Goal: Communication & Community: Answer question/provide support

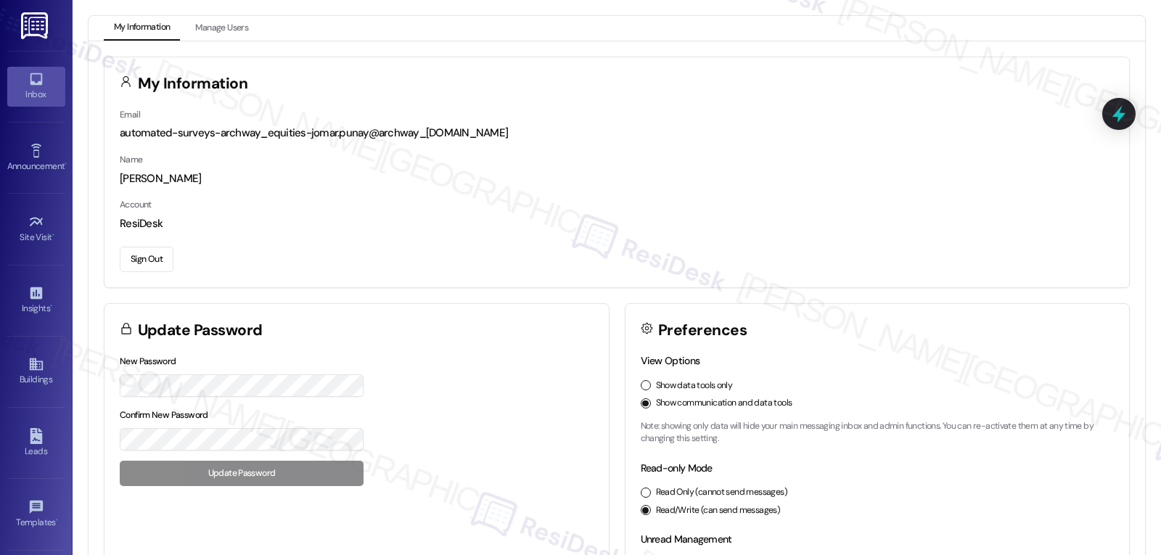
click at [32, 91] on div "Inbox" at bounding box center [36, 94] width 73 height 15
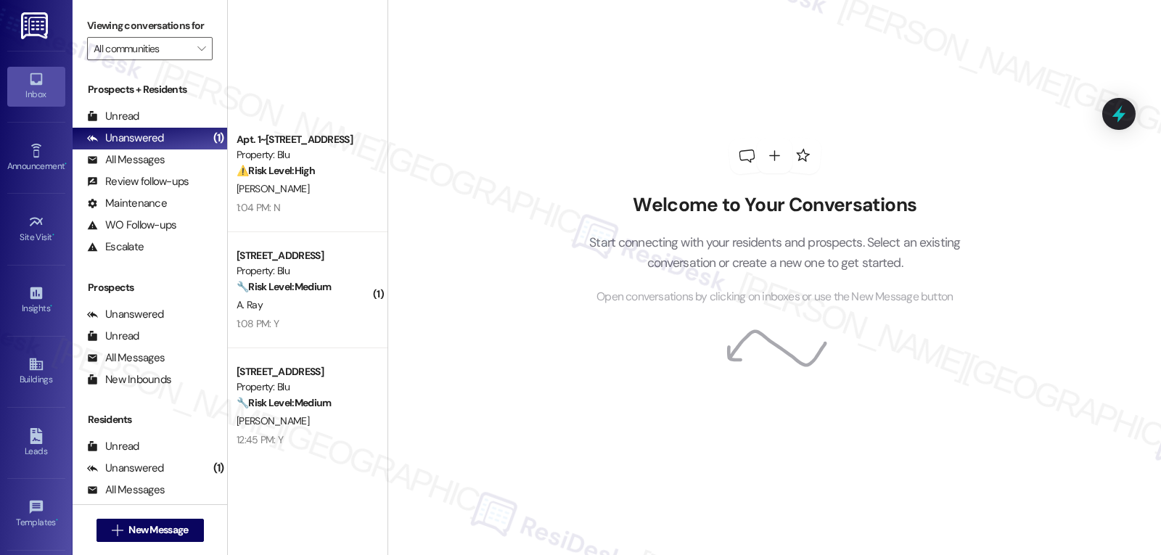
scroll to position [361, 0]
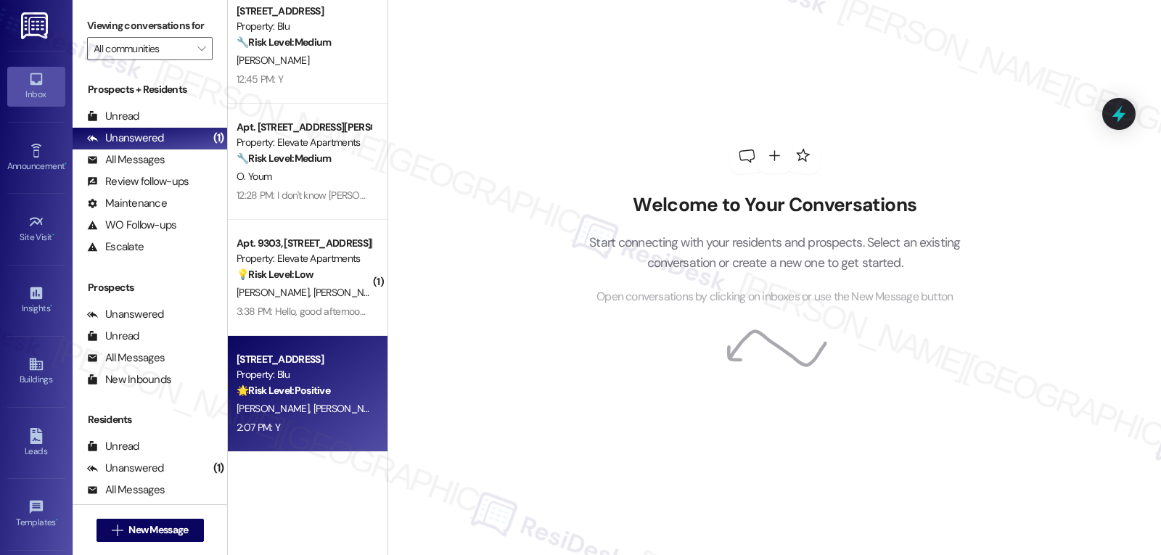
click at [328, 422] on div "2:07 PM: Y 2:07 PM: Y" at bounding box center [303, 428] width 137 height 18
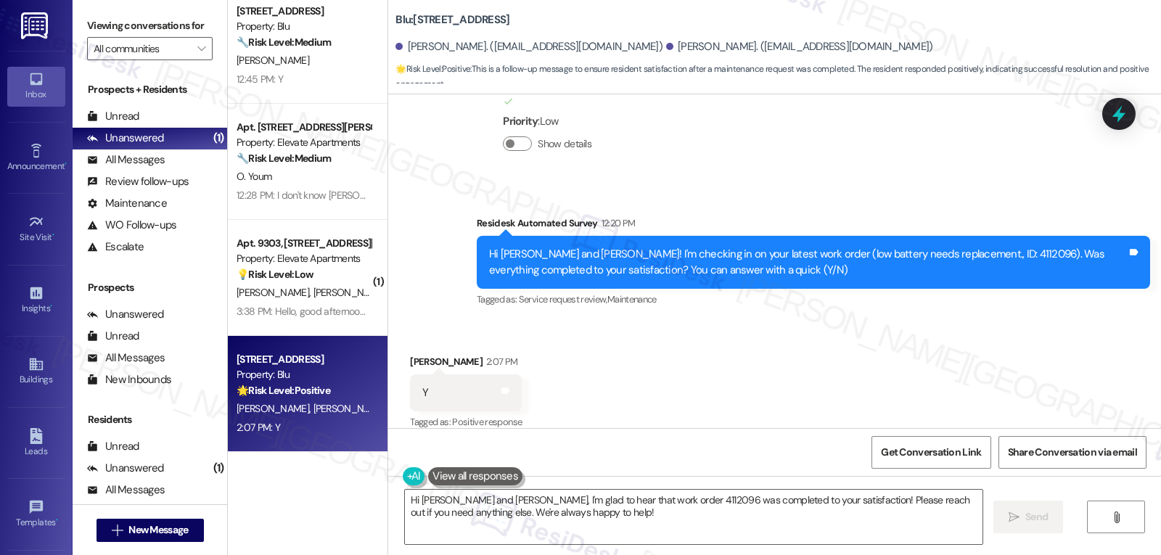
scroll to position [1909, 0]
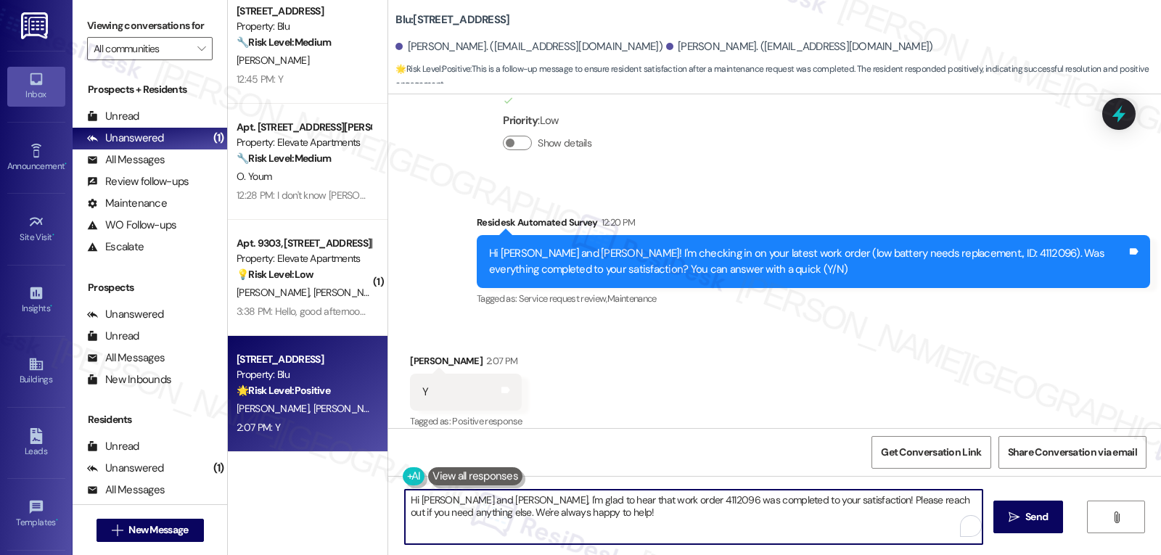
click at [653, 534] on textarea "Hi Linda and Angel, I'm glad to hear that work order 4112096 was completed to y…" at bounding box center [694, 517] width 578 height 54
drag, startPoint x: 433, startPoint y: 505, endPoint x: 435, endPoint y: 494, distance: 11.0
click at [432, 504] on textarea "Hi Linda and Angel, I'm glad to hear that work order 4112096 was completed to y…" at bounding box center [692, 517] width 578 height 54
click at [552, 529] on textarea "Hi Linda, I'm glad to hear that work order 4112096 was completed to your satisf…" at bounding box center [692, 517] width 578 height 54
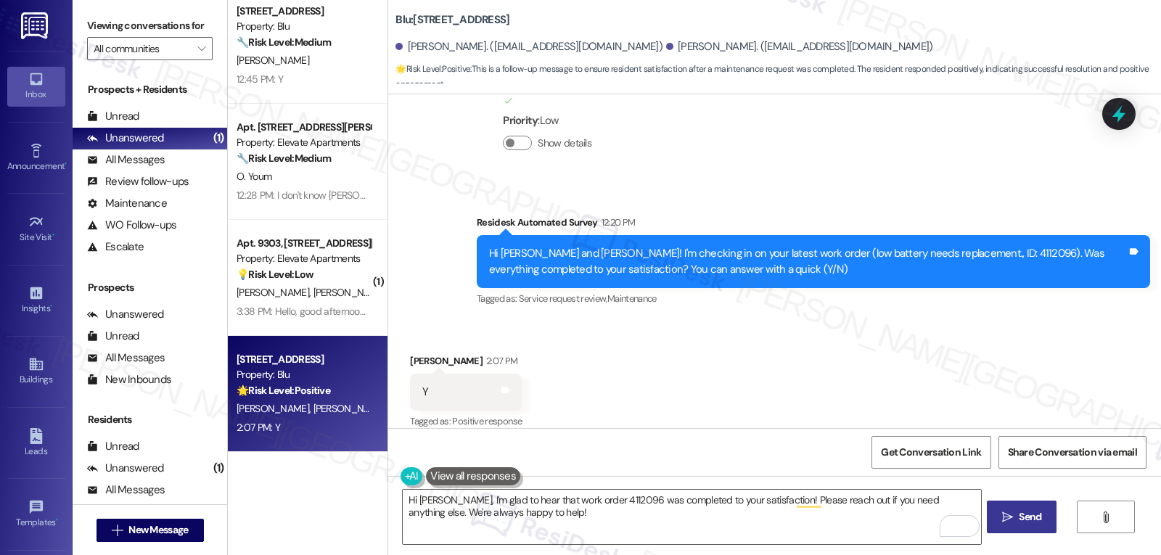
click at [992, 520] on button " Send" at bounding box center [1022, 517] width 70 height 33
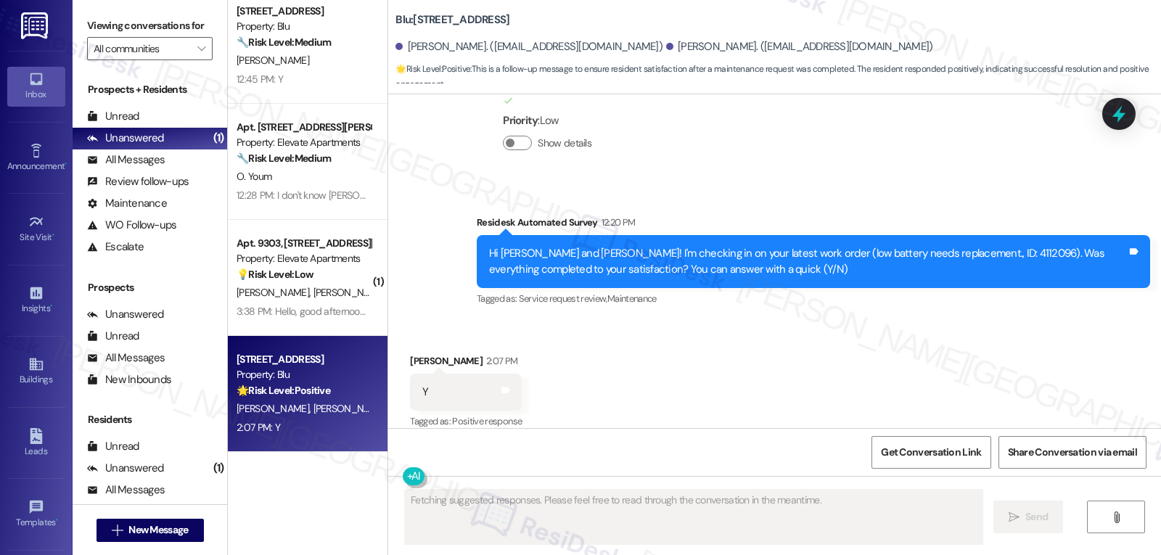
scroll to position [1908, 0]
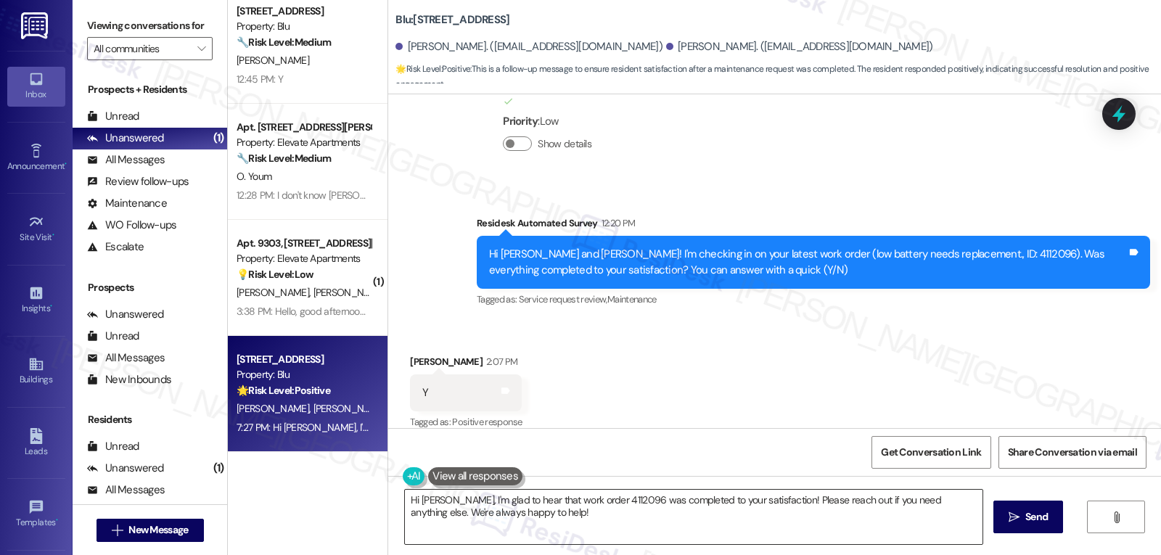
click at [637, 527] on textarea "Hi Linda, I'm glad to hear that work order 4112096 was completed to your satisf…" at bounding box center [694, 517] width 578 height 54
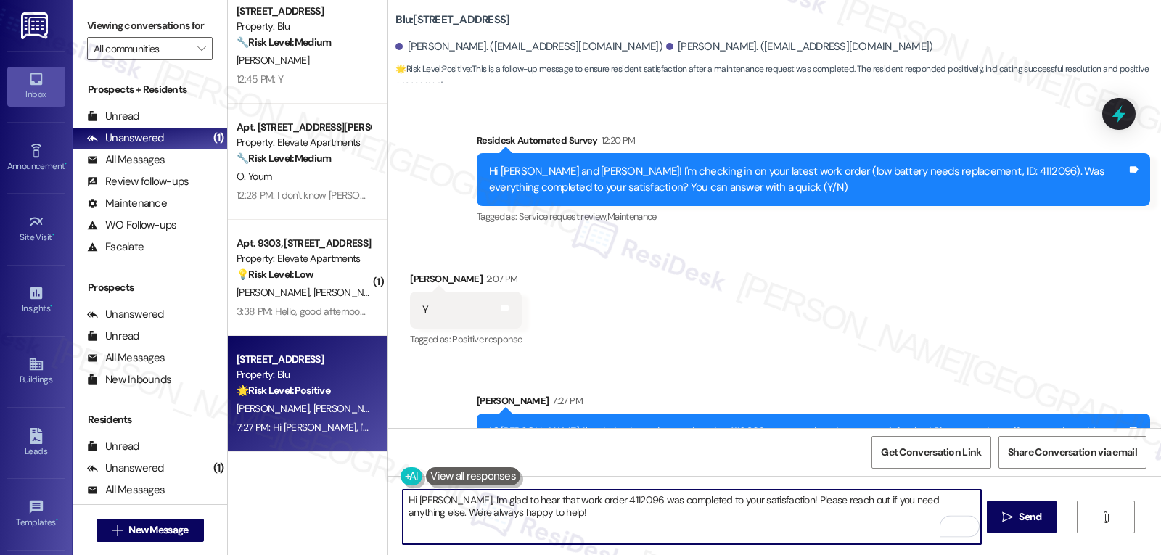
scroll to position [2026, 0]
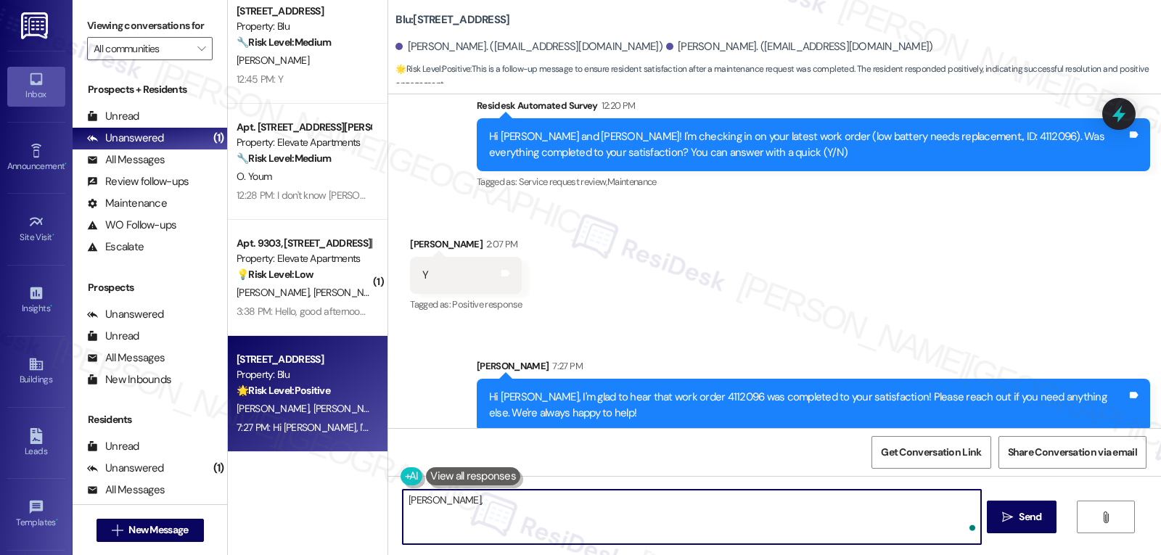
paste textarea "‘just want to ask, has {{property}} been everything you hoped for? I’d love to …"
type textarea "Linda, ‘just want to ask, has {{property}} been everything you hoped for? I’d l…"
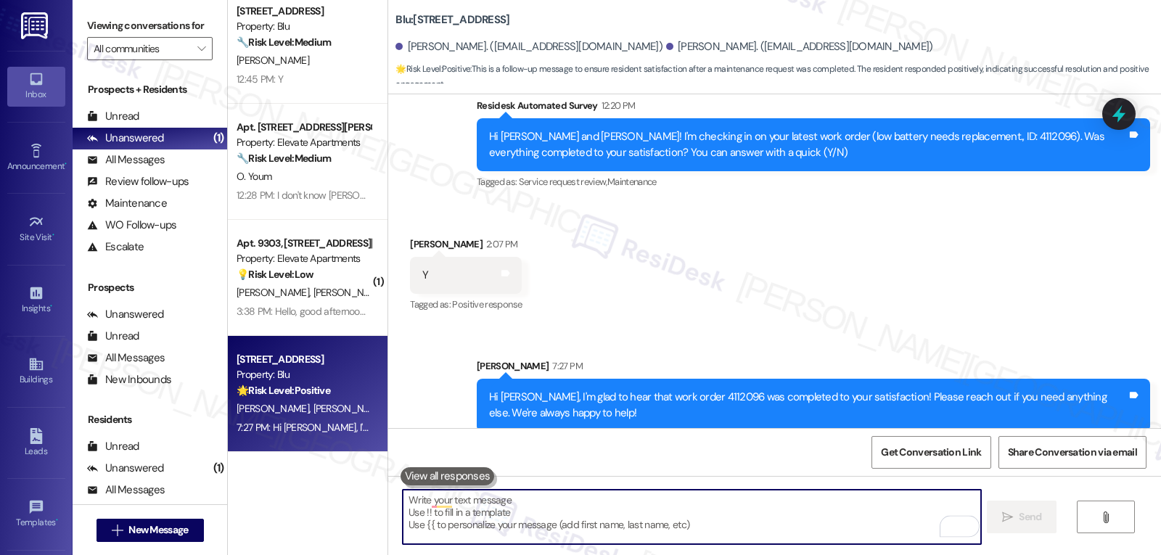
scroll to position [1908, 0]
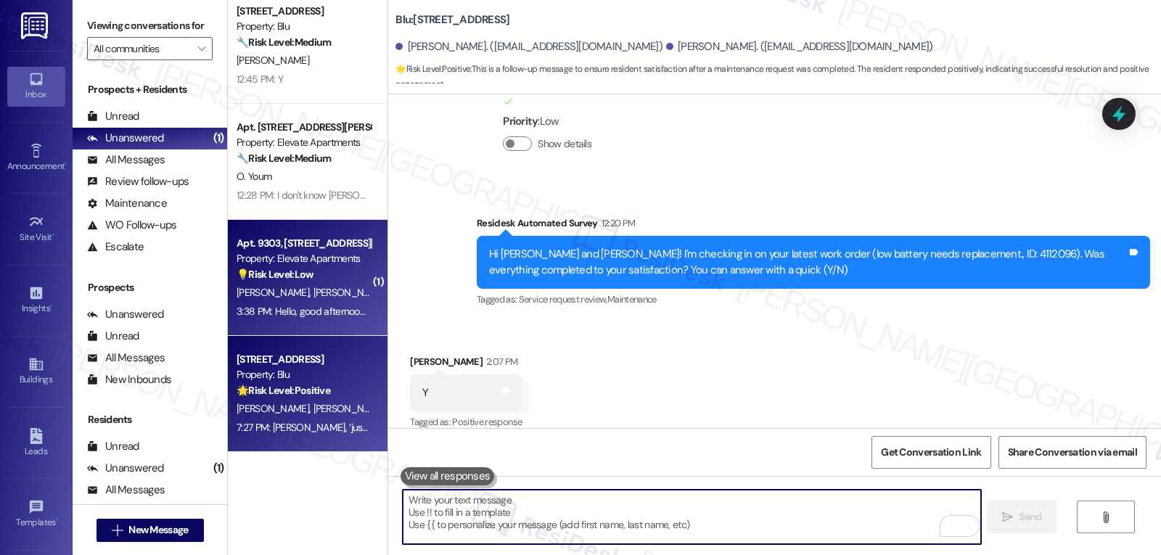
click at [308, 329] on div "Apt. 9303, 2111 N. Austin Ave Property: Elevate Apartments 💡 Risk Level: Low Th…" at bounding box center [308, 278] width 160 height 116
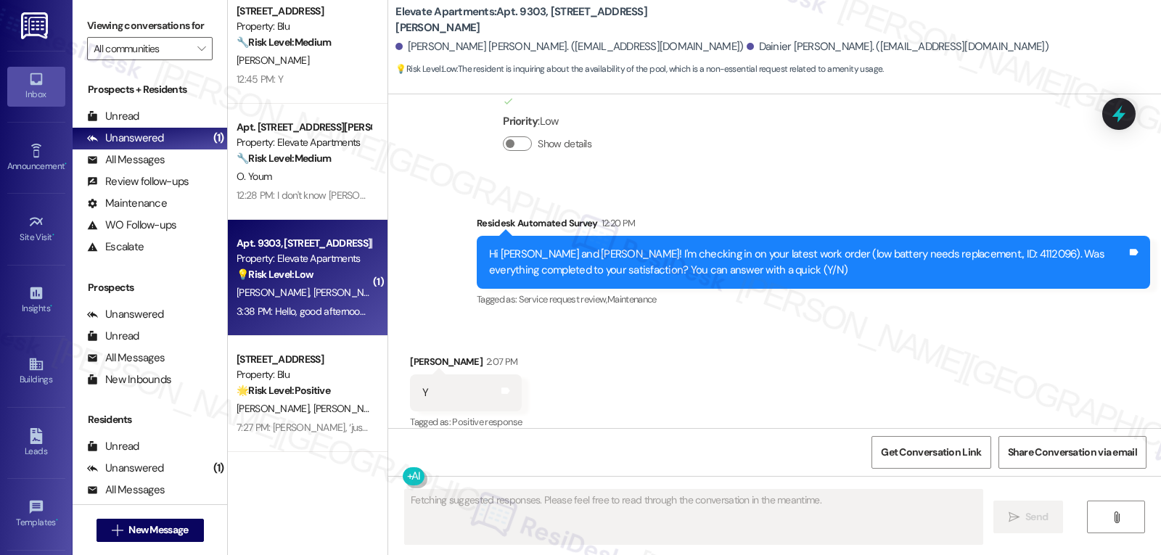
scroll to position [1656, 0]
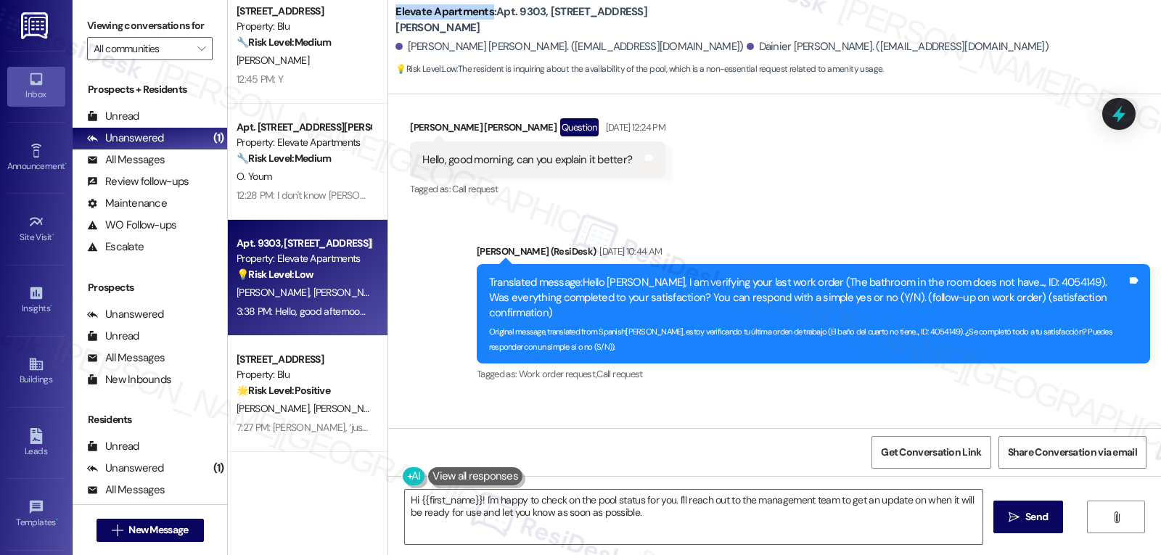
drag, startPoint x: 381, startPoint y: 21, endPoint x: 481, endPoint y: 23, distance: 99.5
click at [481, 23] on div "Elevate Apartments: Apt. 9303, 2111 N. Austin Ave Mayelin Velazquez Colina. (ma…" at bounding box center [774, 40] width 773 height 73
copy b "Elevate Apartments"
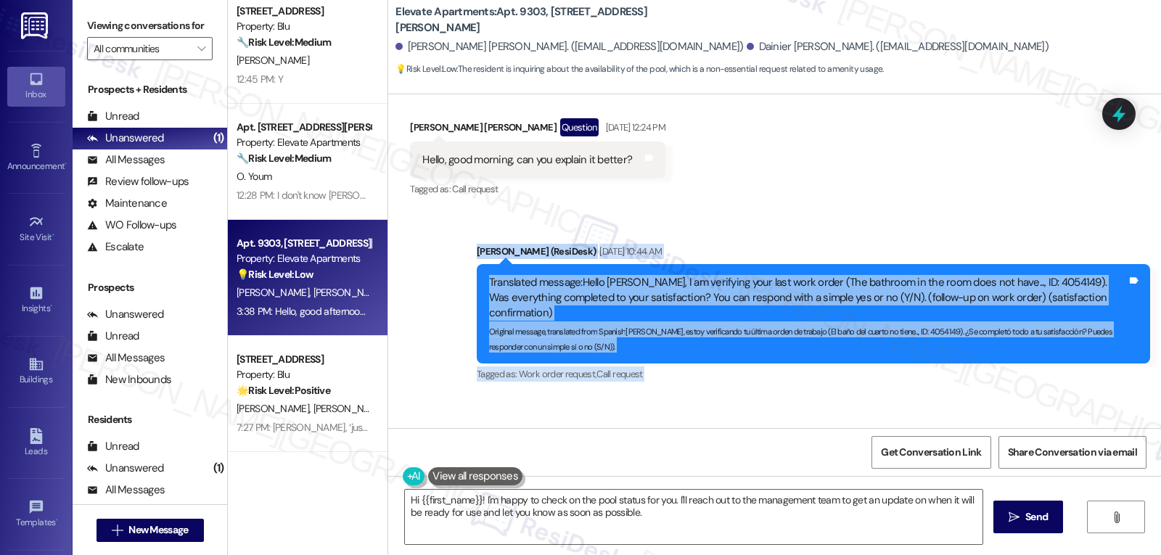
drag, startPoint x: 466, startPoint y: 166, endPoint x: 852, endPoint y: 374, distance: 438.8
click at [852, 374] on div "Lease started Oct 02, 2024 at 8:00 PM Survey, sent via SMS Residesk Automated S…" at bounding box center [774, 261] width 773 height 334
click at [785, 428] on div "Mayelin Velazquez Colina Question 3:38 PM" at bounding box center [643, 439] width 467 height 23
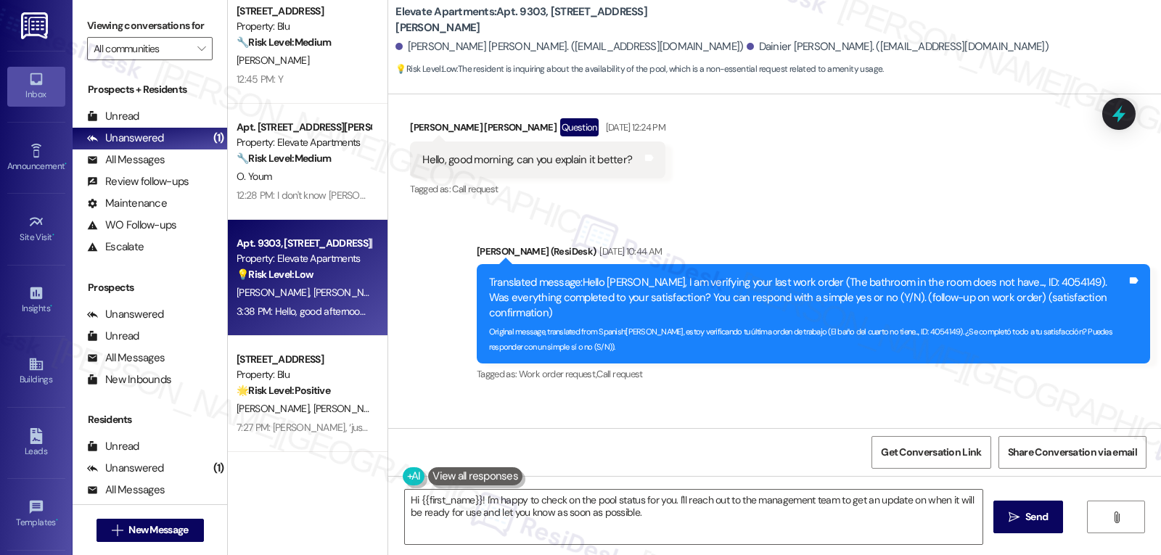
drag, startPoint x: 388, startPoint y: 340, endPoint x: 856, endPoint y: 380, distance: 469.3
click at [856, 396] on div "Received via SMS Mayelin Velazquez Colina Question 3:38 PM Hello, good afternoo…" at bounding box center [774, 459] width 773 height 126
copy div "Mayelin Velazquez Colina Question 3:38 PM Hello, good afternoon. Could you give…"
click at [522, 506] on textarea "Hi {{first_name}}! I'm happy to check on the pool status for you. I'll reach ou…" at bounding box center [694, 517] width 578 height 54
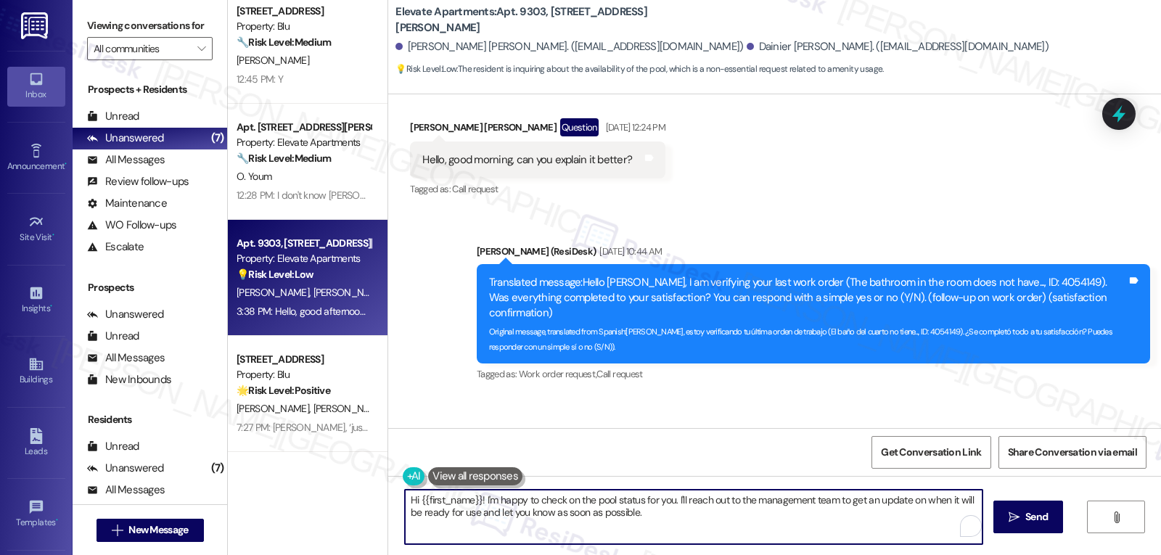
paste textarea "Good afternoon, Mayelin! 😊 I’ll need to check with the team to confirm if the p…"
type textarea "Good afternoon, Mayelin! 😊 I’ll need to check with the team to confirm if the p…"
click at [1031, 518] on span "Send" at bounding box center [1030, 517] width 23 height 15
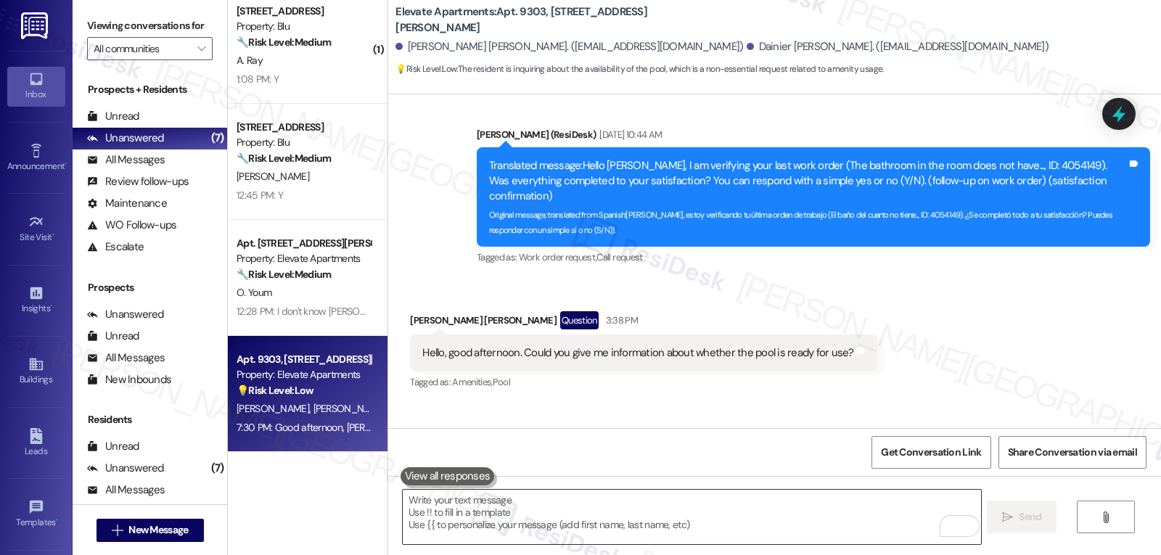
scroll to position [245, 0]
click at [1111, 119] on icon at bounding box center [1119, 114] width 25 height 25
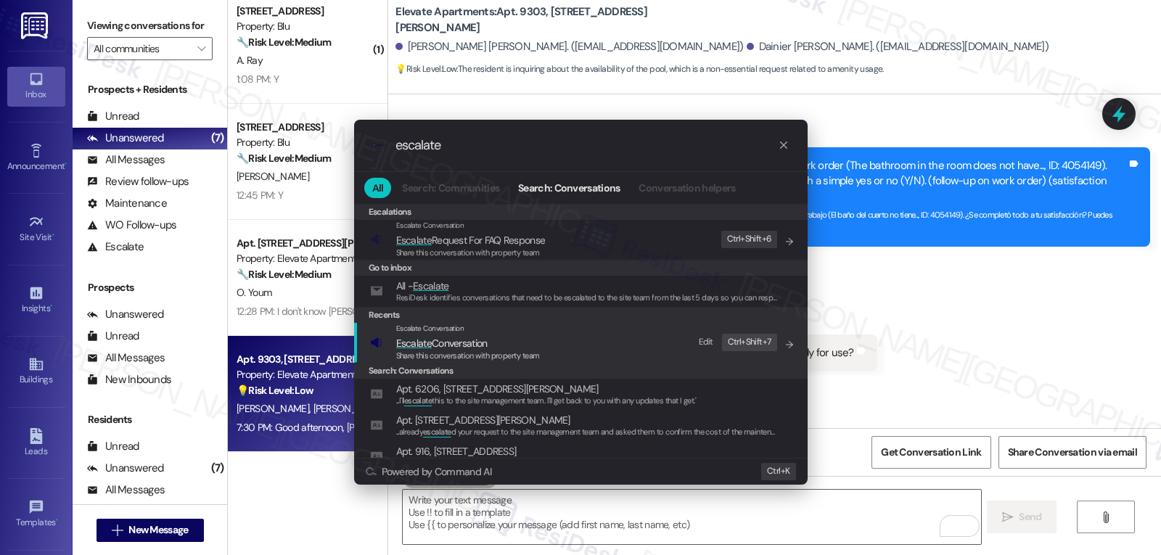
type input "escalate"
click at [519, 348] on span "Escalate Conversation" at bounding box center [468, 343] width 144 height 16
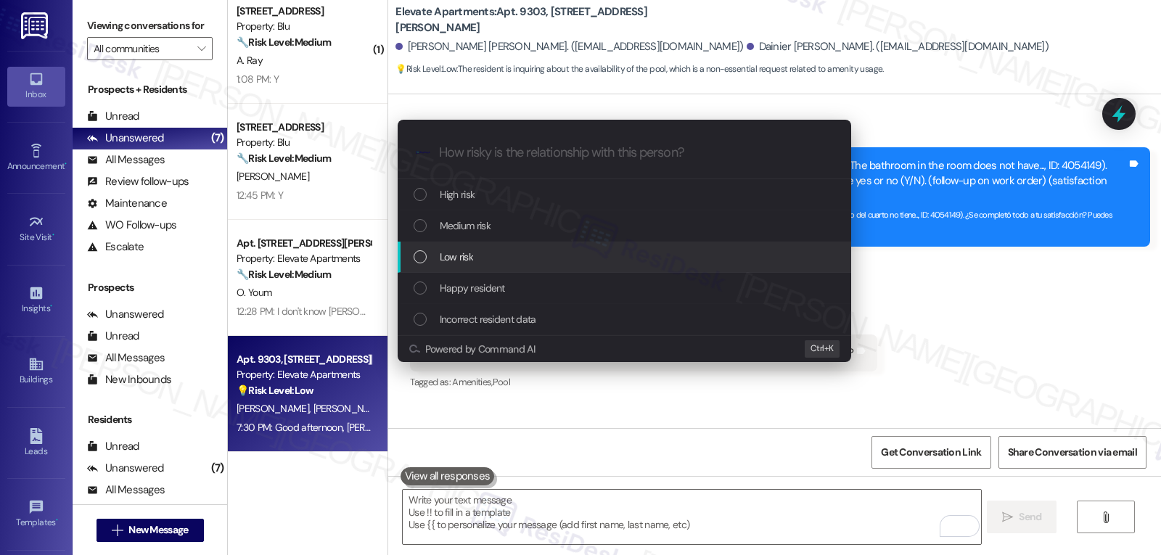
click at [491, 250] on div "Low risk" at bounding box center [626, 257] width 425 height 16
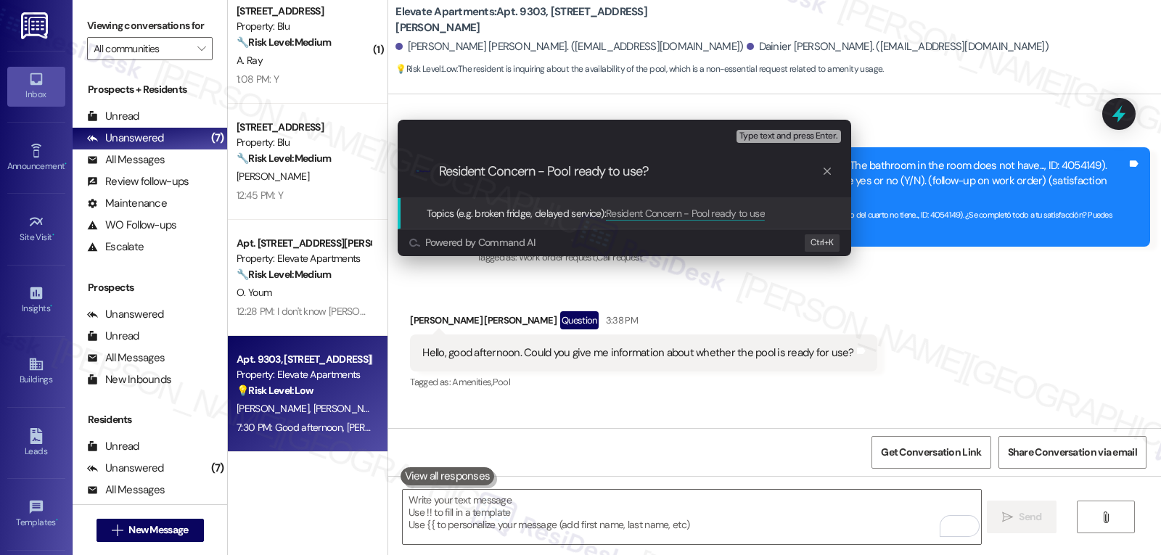
type input "Resident Concern - Pool ready to use?"
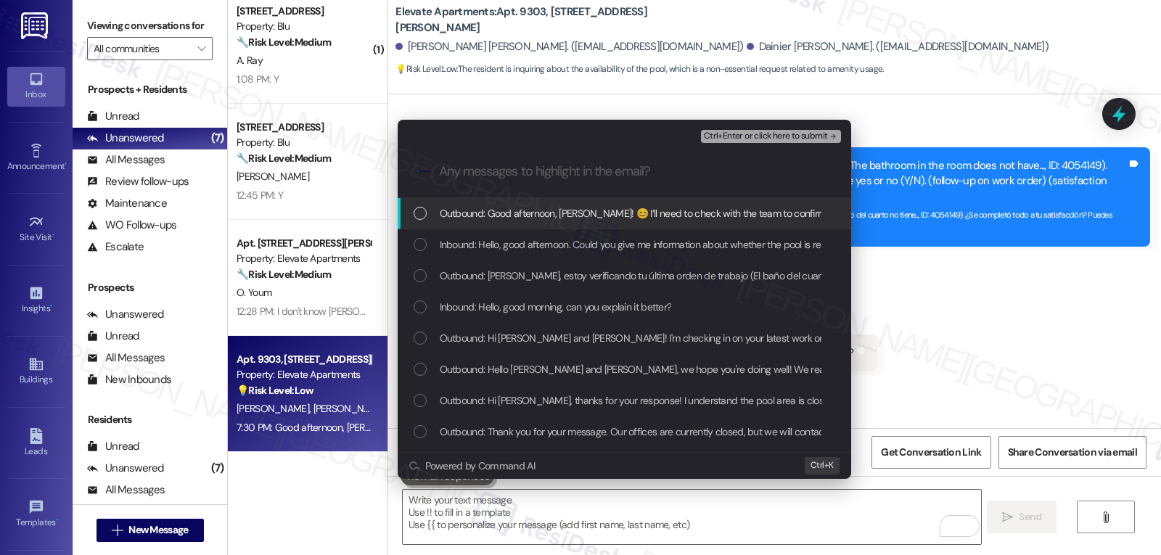
click at [618, 256] on div "Inbound: Hello, good afternoon. Could you give me information about whether the…" at bounding box center [625, 244] width 454 height 31
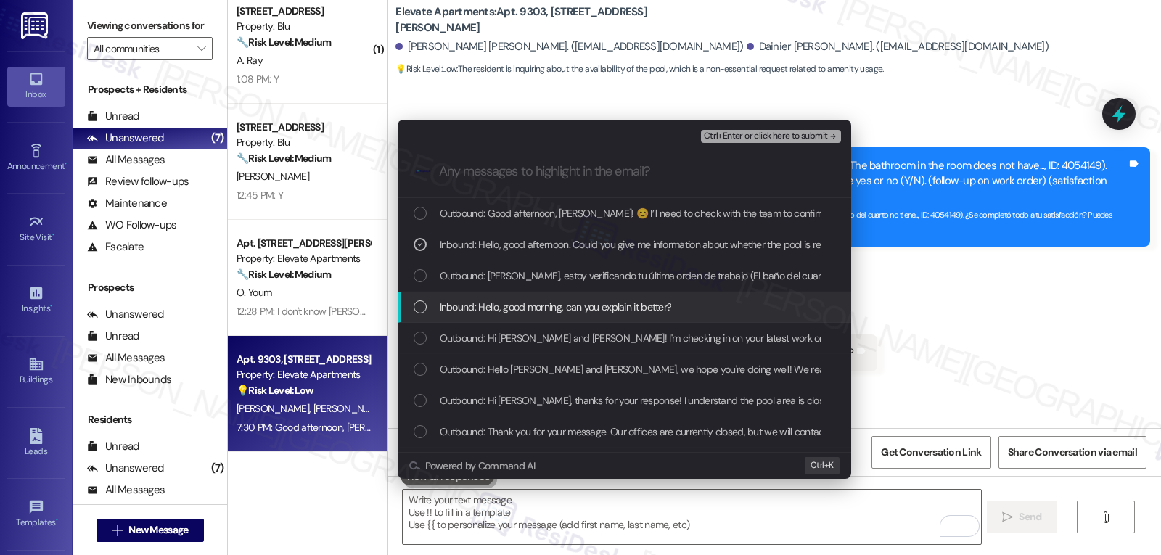
click at [525, 310] on span "Inbound: Hello, good morning, can you explain it better?" at bounding box center [556, 307] width 232 height 16
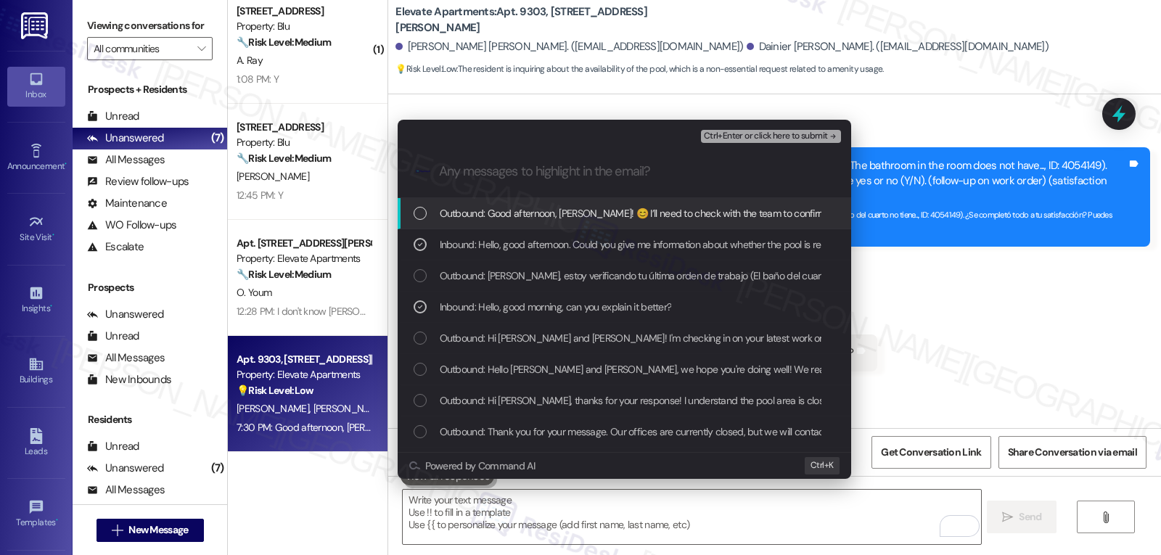
click at [767, 139] on span "Ctrl+Enter or click here to submit" at bounding box center [766, 136] width 124 height 10
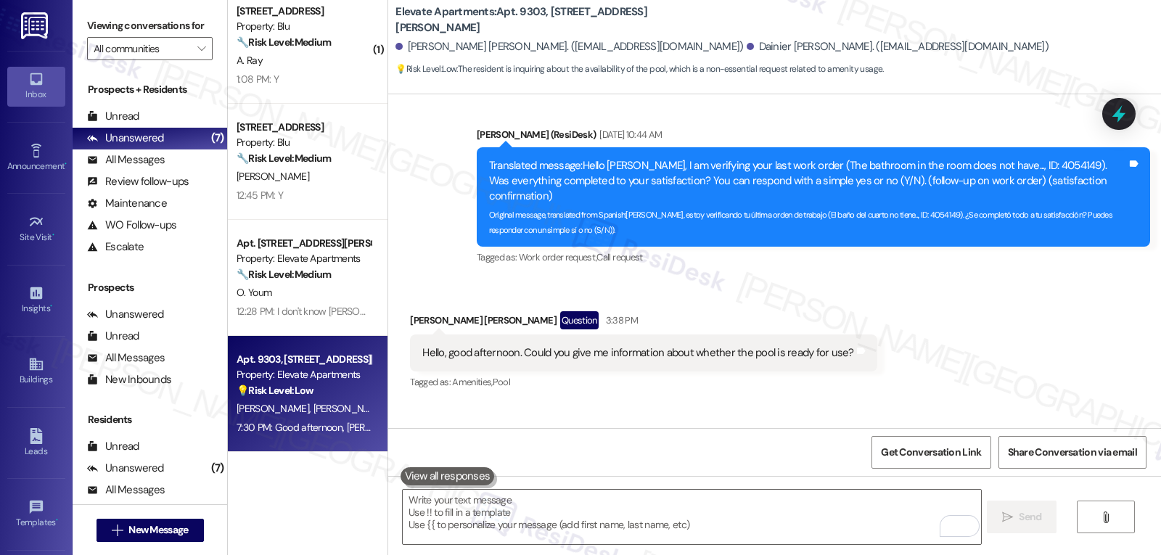
scroll to position [1655, 0]
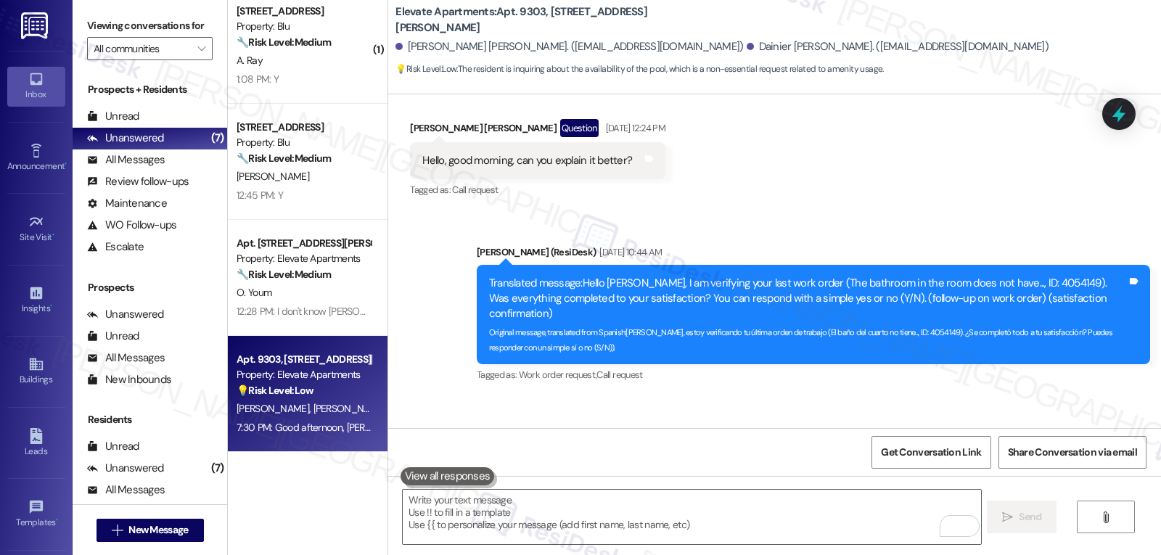
click at [292, 25] on div "Property: Blu" at bounding box center [304, 26] width 134 height 15
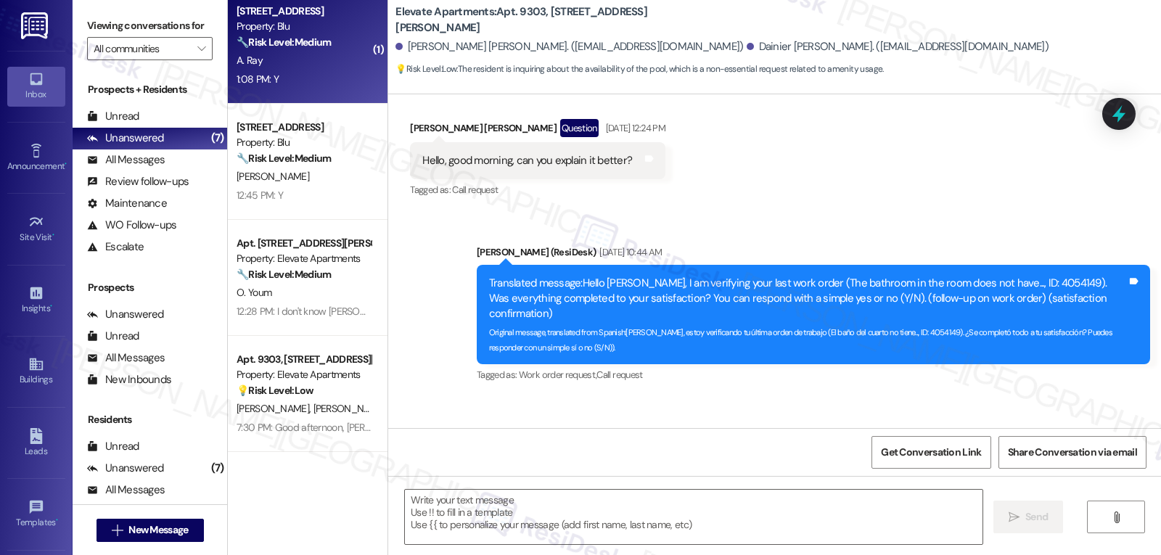
type textarea "Fetching suggested responses. Please feel free to read through the conversation…"
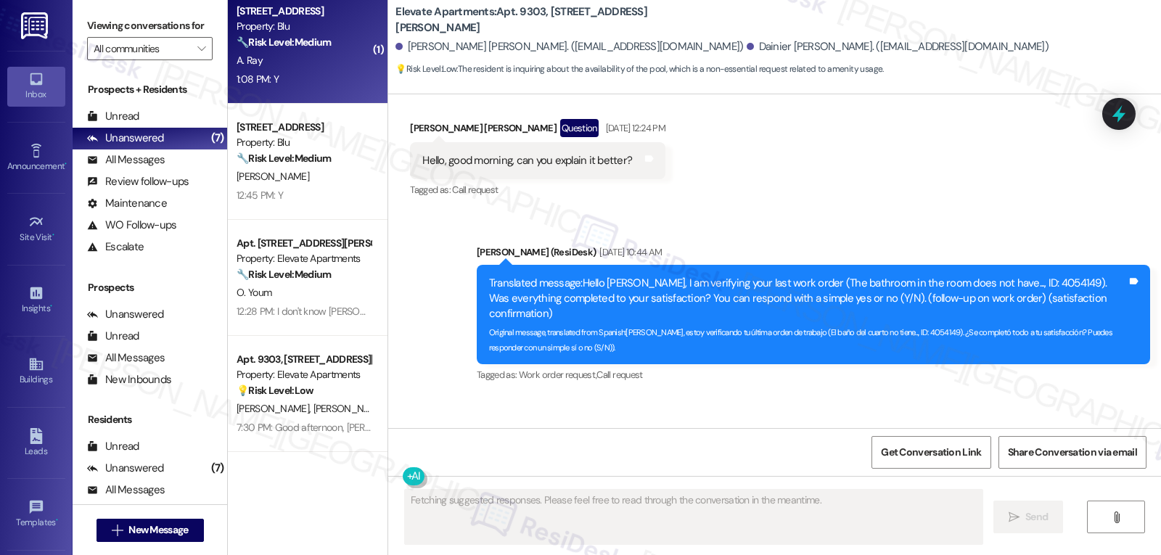
scroll to position [53, 0]
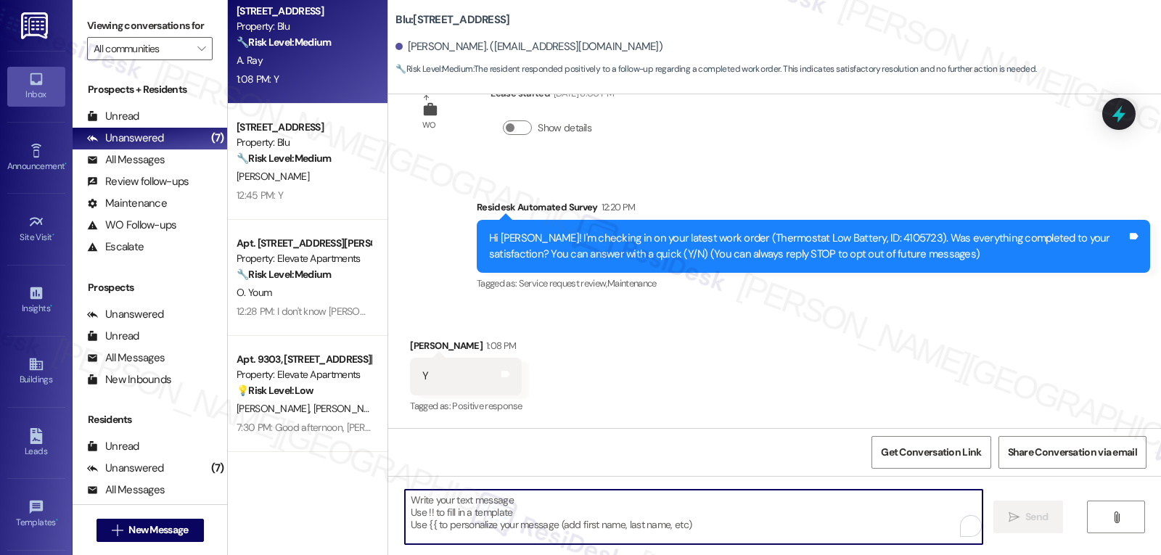
click at [642, 499] on textarea "To enrich screen reader interactions, please activate Accessibility in Grammarl…" at bounding box center [694, 517] width 578 height 54
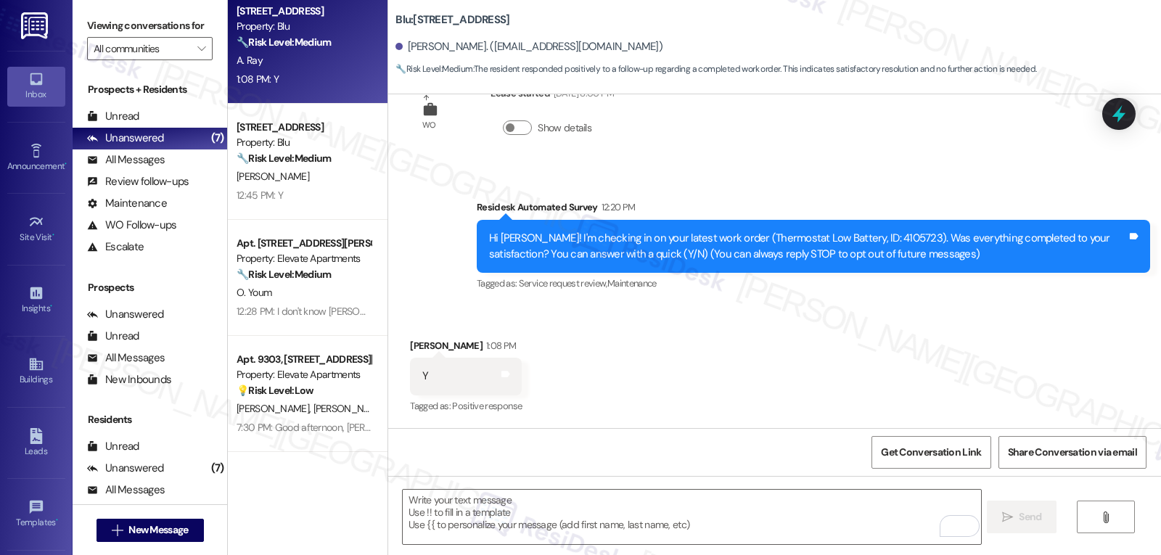
click at [595, 351] on div "Received via SMS Allan Ray 1:08 PM Y Tags and notes Tagged as: Positive respons…" at bounding box center [774, 367] width 773 height 123
click at [422, 527] on textarea "To enrich screen reader interactions, please activate Accessibility in Grammarl…" at bounding box center [692, 517] width 578 height 54
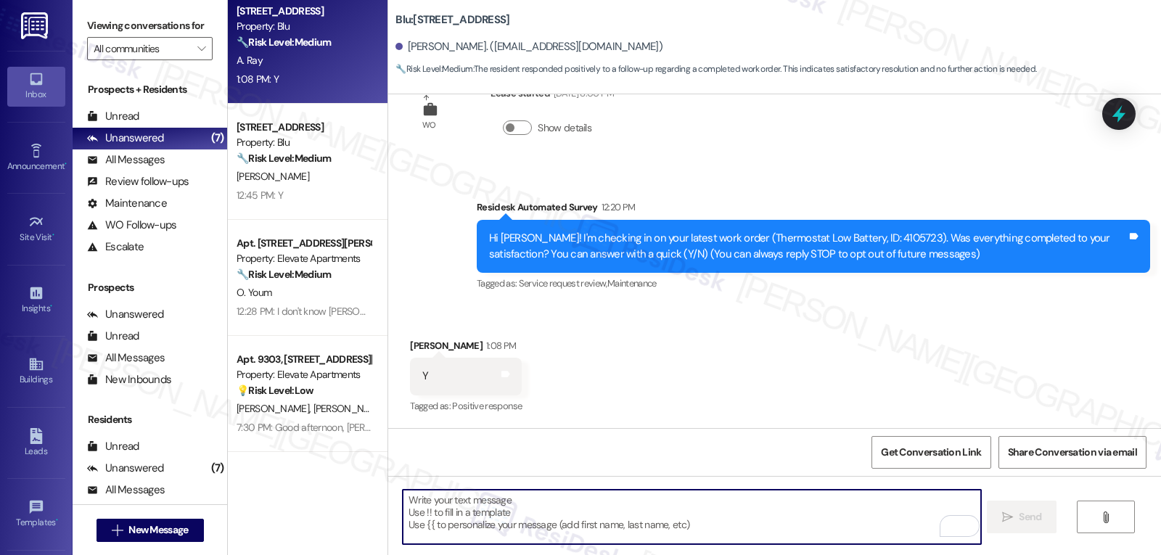
paste textarea "Great to hear, {{first_name}}! Thank you for confirming! We’re always here if s…"
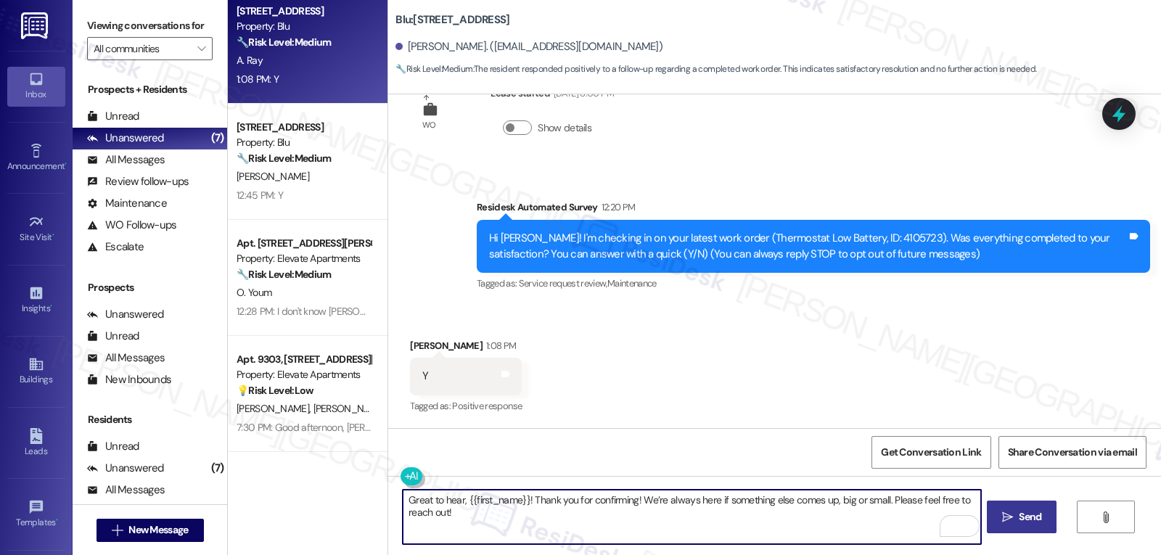
type textarea "Great to hear, {{first_name}}! Thank you for confirming! We’re always here if s…"
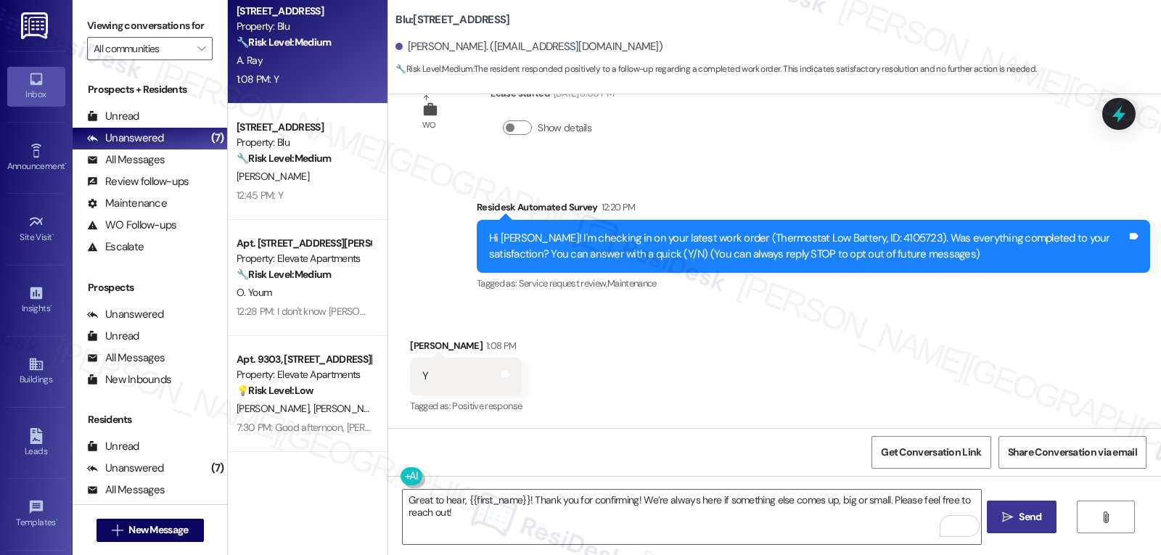
click at [1025, 530] on button " Send" at bounding box center [1022, 517] width 70 height 33
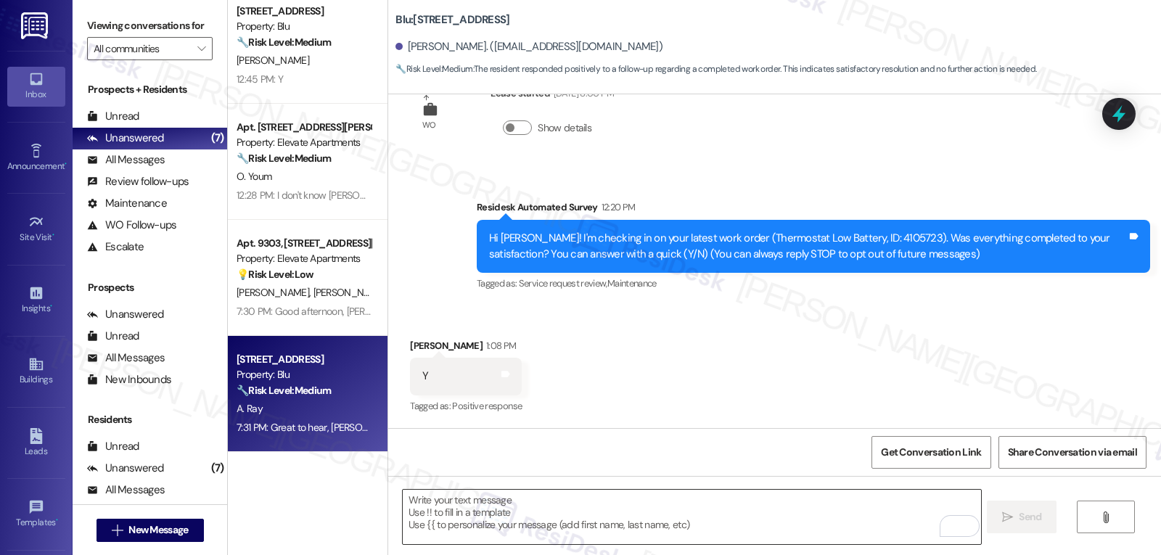
click at [520, 523] on textarea "To enrich screen reader interactions, please activate Accessibility in Grammarl…" at bounding box center [692, 517] width 578 height 54
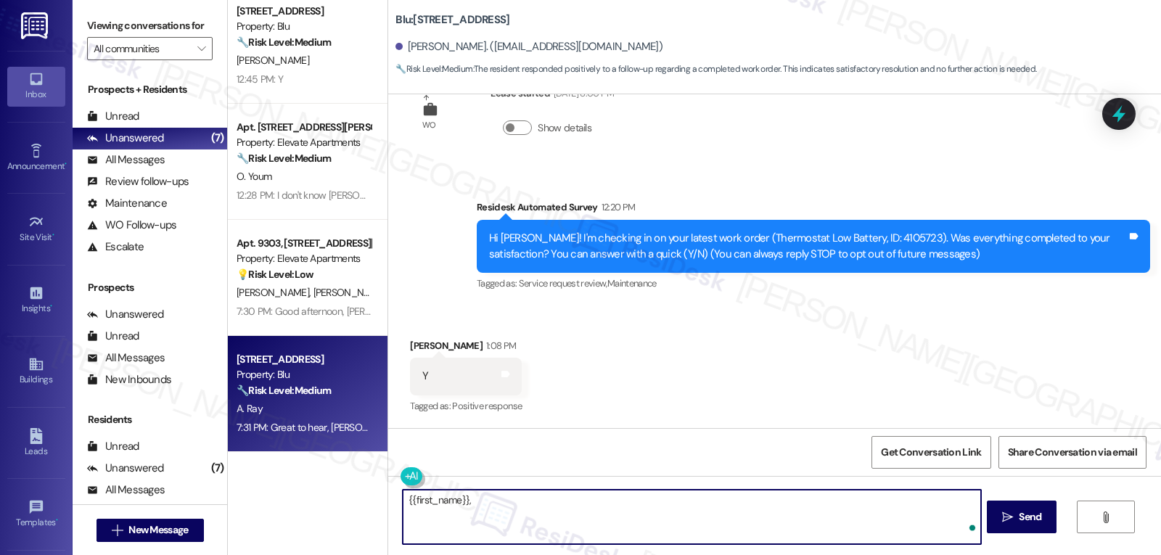
paste textarea "I hope you’re enjoying your time at {{property}}! Has it been meeting your expe…"
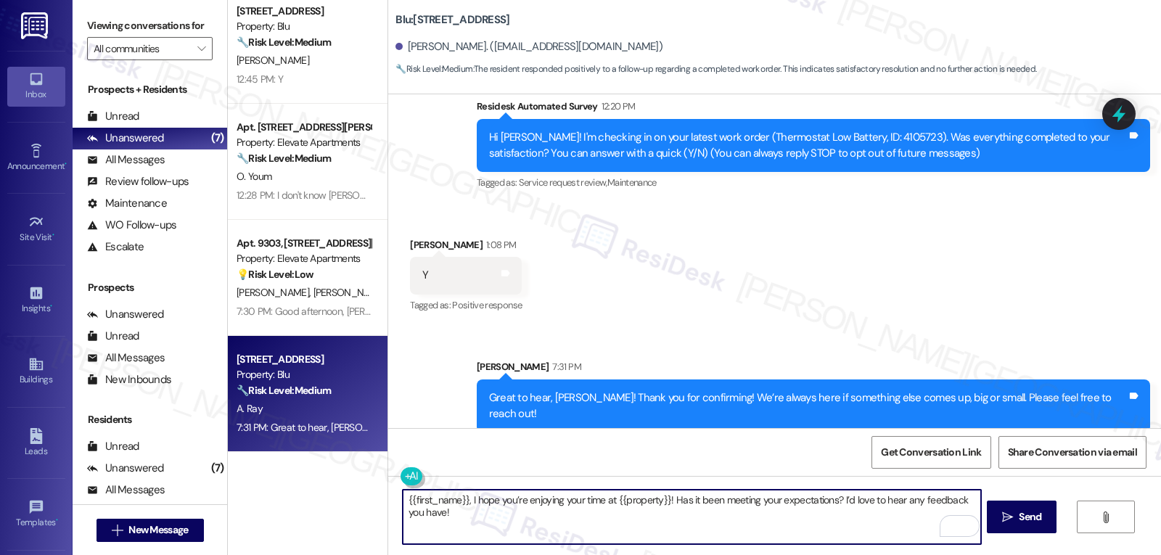
scroll to position [155, 0]
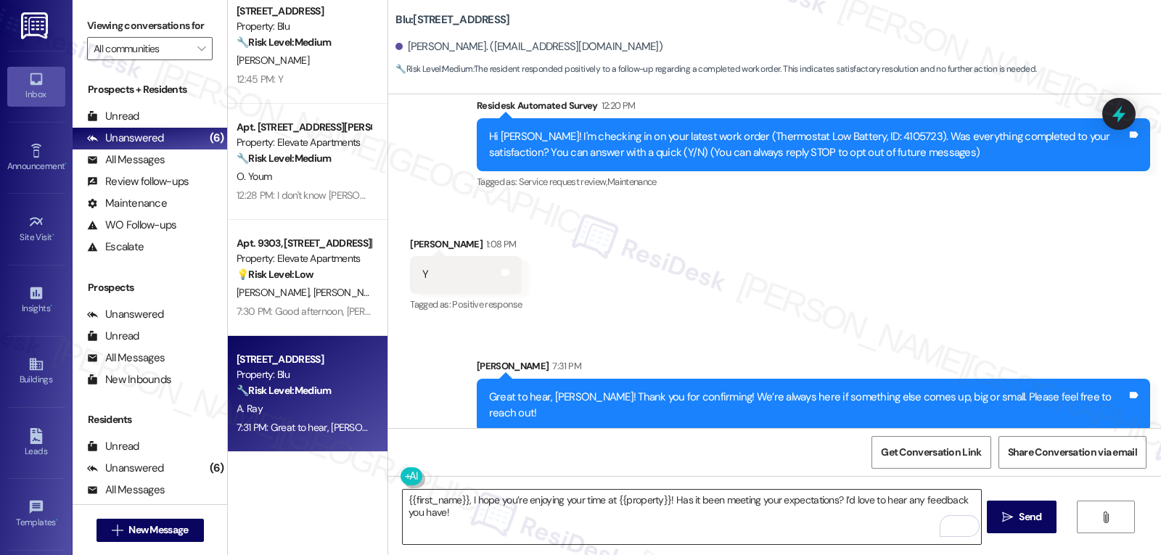
click at [467, 502] on textarea "{{first_name}}, I hope you’re enjoying your time at {{property}}! Has it been m…" at bounding box center [692, 517] width 578 height 54
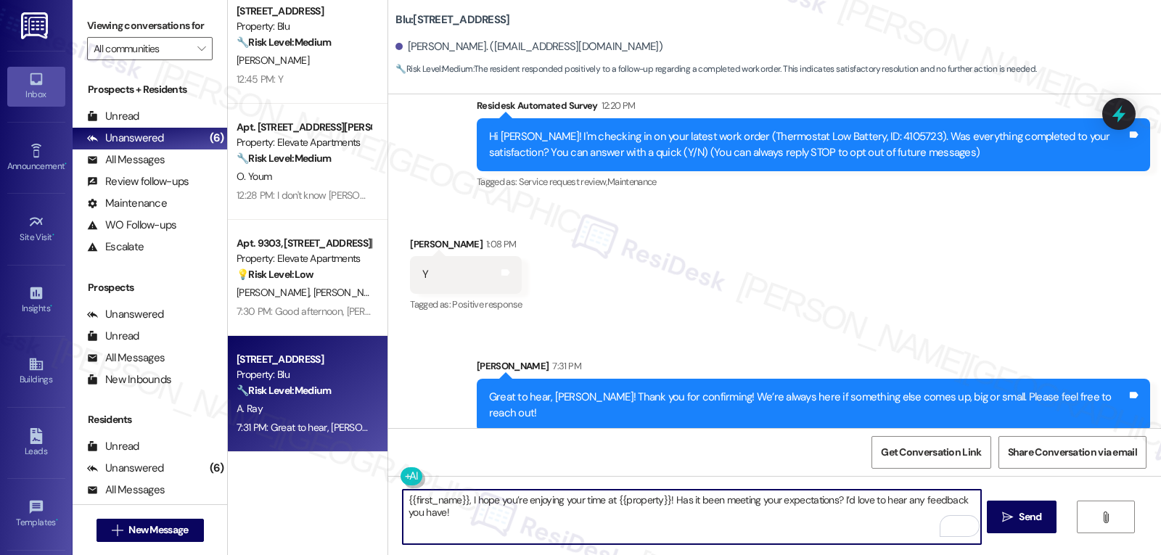
drag, startPoint x: 467, startPoint y: 499, endPoint x: 724, endPoint y: 587, distance: 271.6
click at [724, 555] on html "Inbox Go to Inbox Announcement • Send A Text Announcement Site Visit • Go to Si…" at bounding box center [580, 277] width 1161 height 555
paste textarea "I hope you’re enjoying your time at {{property}}! Has it been meeting your expe…"
type textarea "{{first_name}}, I hope you’re enjoying your time at {{property}}! Has it been m…"
click at [1072, 507] on div "{{first_name}}, I hope you’re enjoying your time at {{property}}! Has it been m…" at bounding box center [774, 530] width 773 height 109
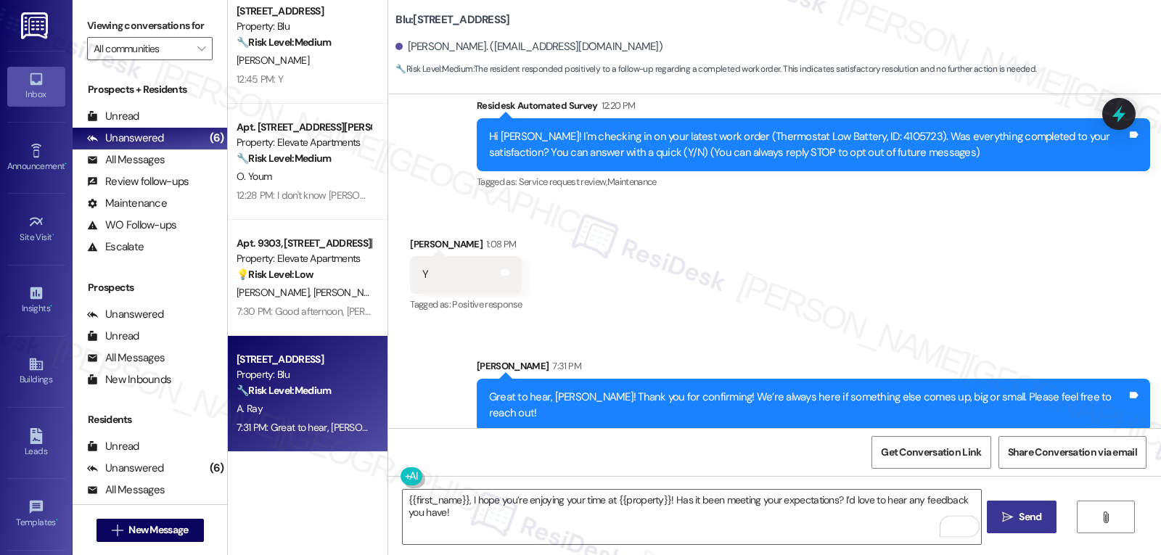
click at [1051, 507] on button " Send" at bounding box center [1022, 517] width 70 height 33
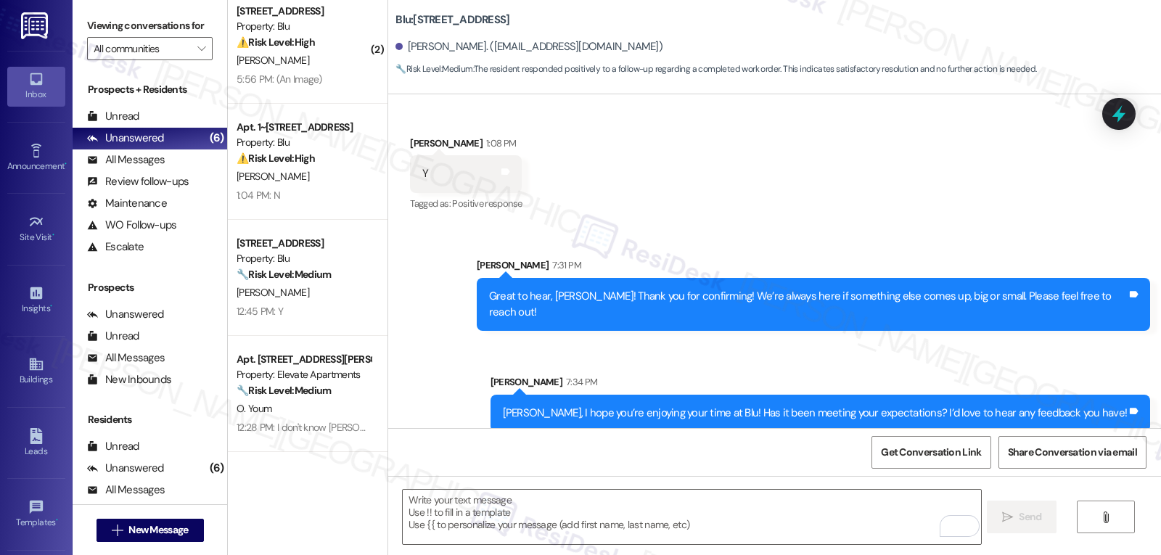
scroll to position [12, 0]
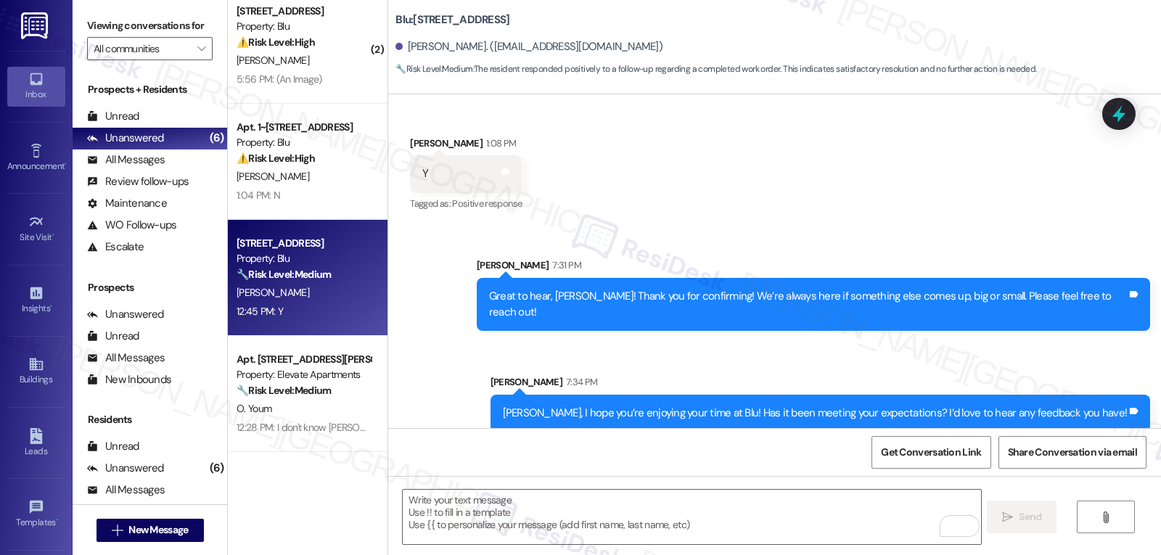
click at [311, 311] on div "12:45 PM: Y 12:45 PM: Y" at bounding box center [303, 312] width 137 height 18
type textarea "Fetching suggested responses. Please feel free to read through the conversation…"
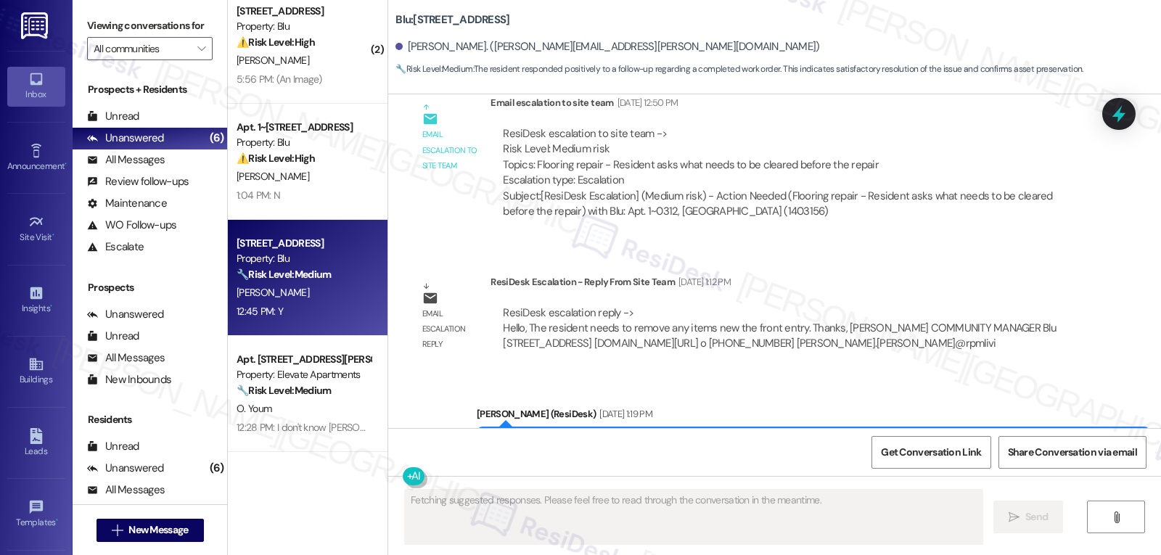
scroll to position [3203, 0]
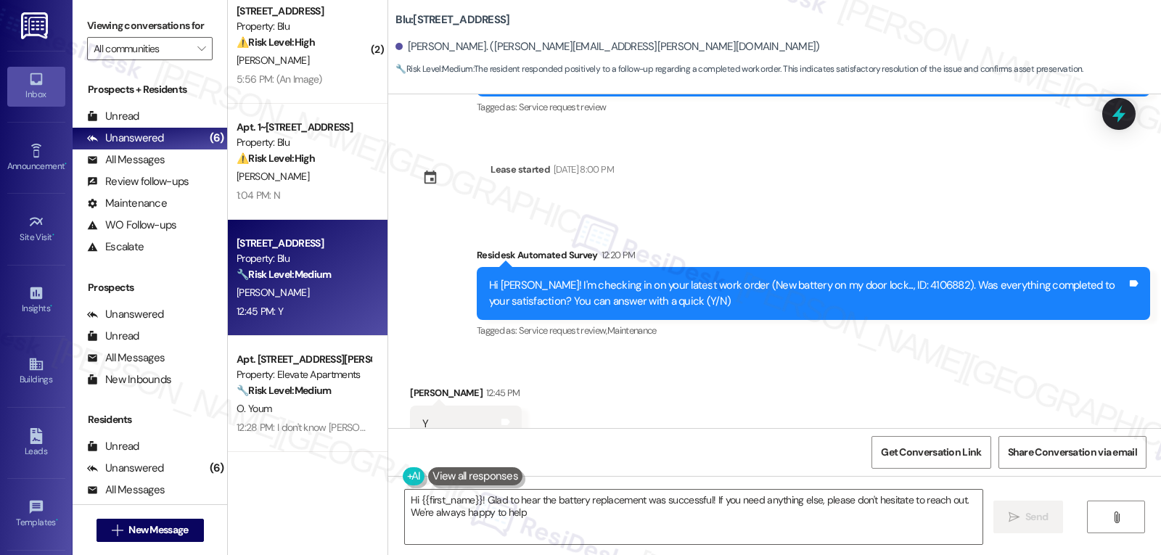
type textarea "Hi {{first_name}}! Glad to hear the battery replacement was successful! If you …"
click at [525, 525] on textarea "Hi {{first_name}}! Glad to hear the battery replacement was successful! If you …" at bounding box center [694, 517] width 578 height 54
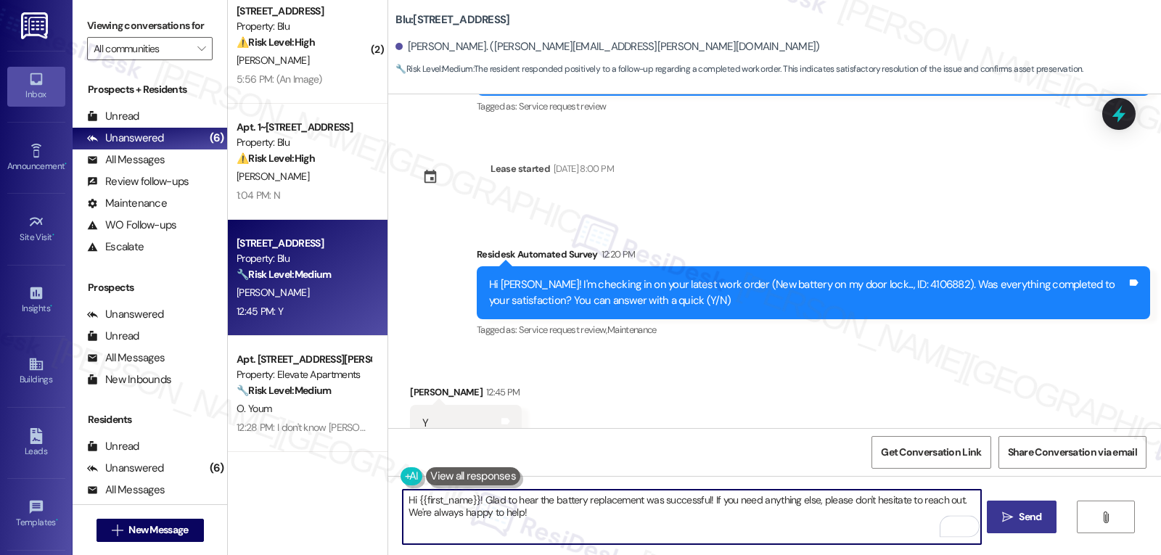
click at [1029, 516] on span "Send" at bounding box center [1030, 517] width 23 height 15
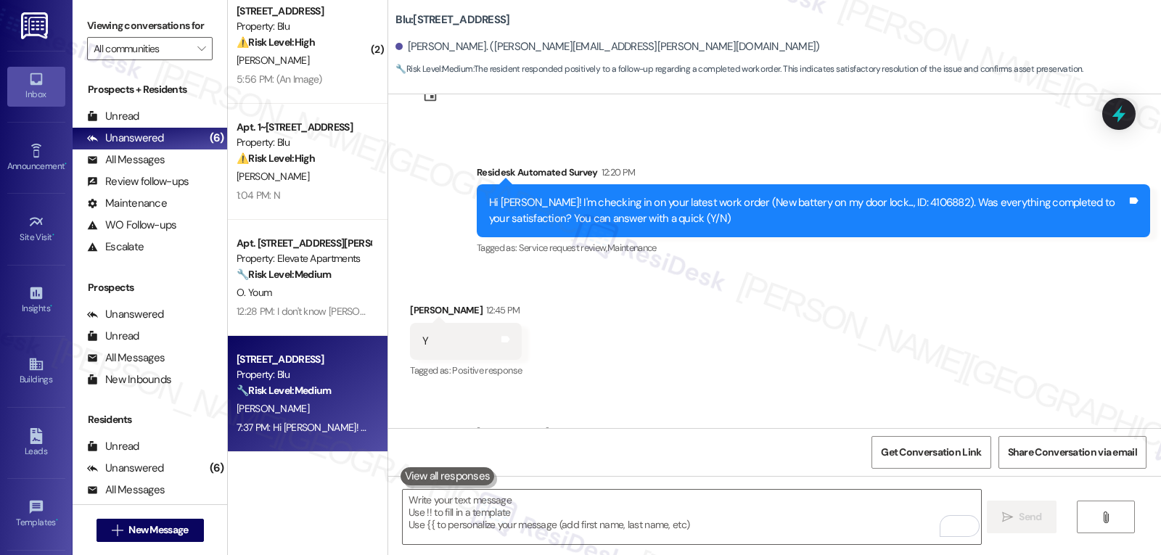
scroll to position [3320, 0]
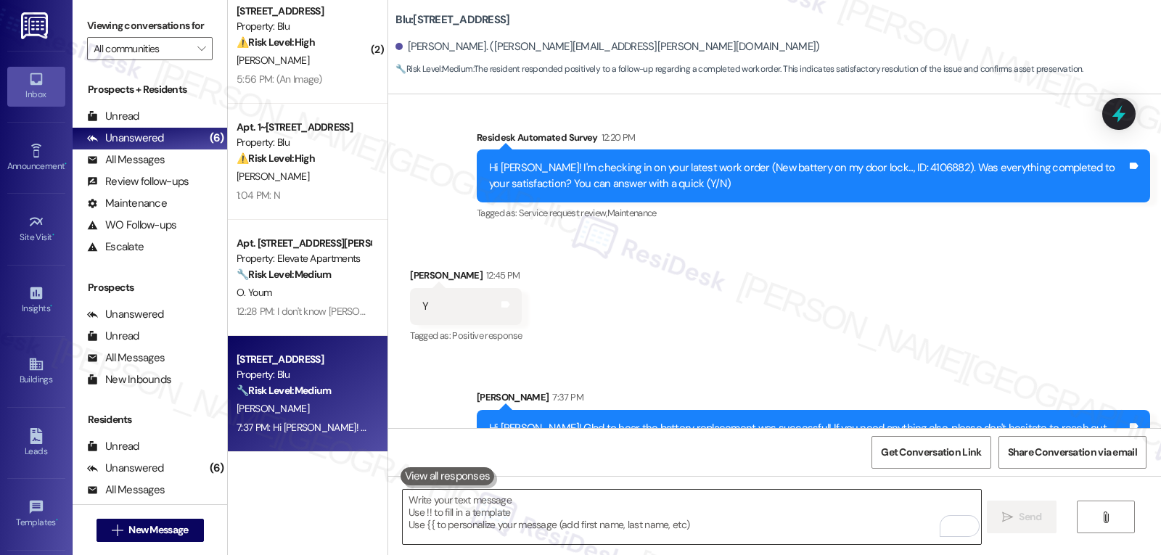
click at [638, 515] on textarea "To enrich screen reader interactions, please activate Accessibility in Grammarl…" at bounding box center [692, 517] width 578 height 54
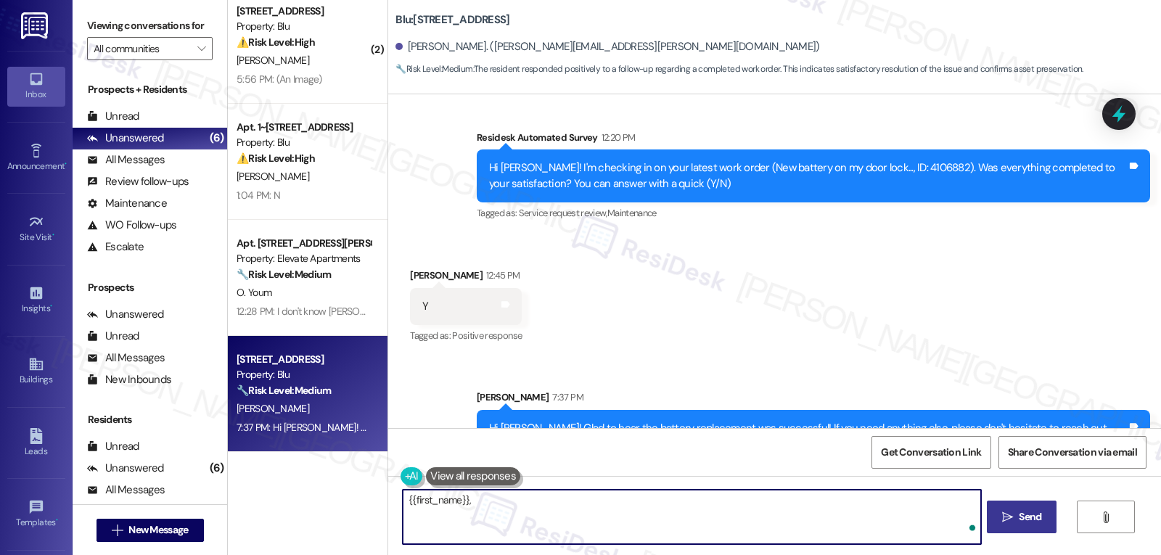
paste textarea "I’d love to know, has your experience at {{property}} been what you expected? Y…"
type textarea "{{first_name}}, I’d love to know, has your experience at {{property}} been what…"
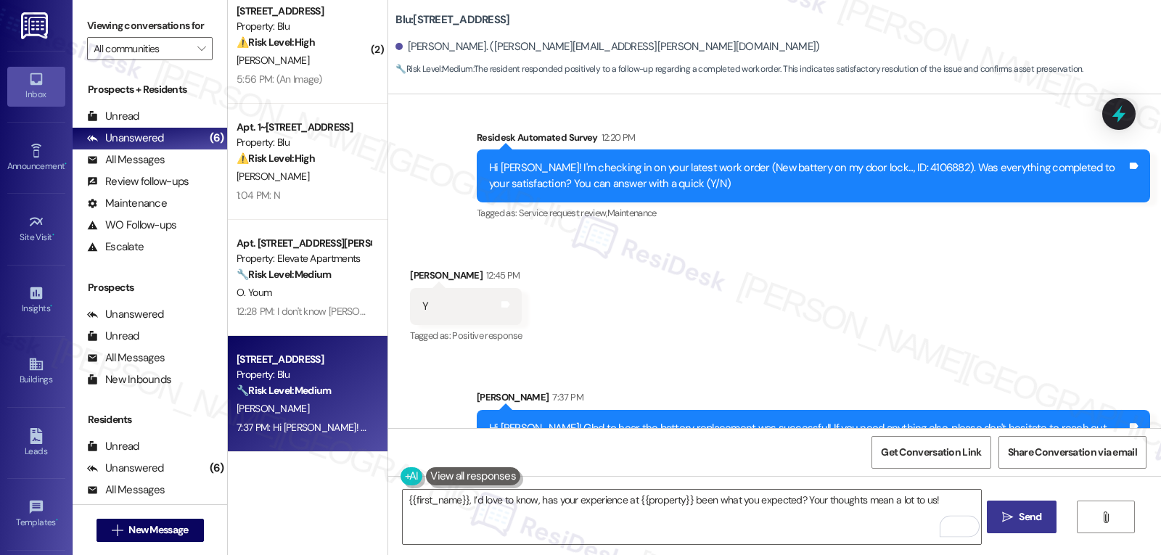
click at [1055, 516] on button " Send" at bounding box center [1022, 517] width 70 height 33
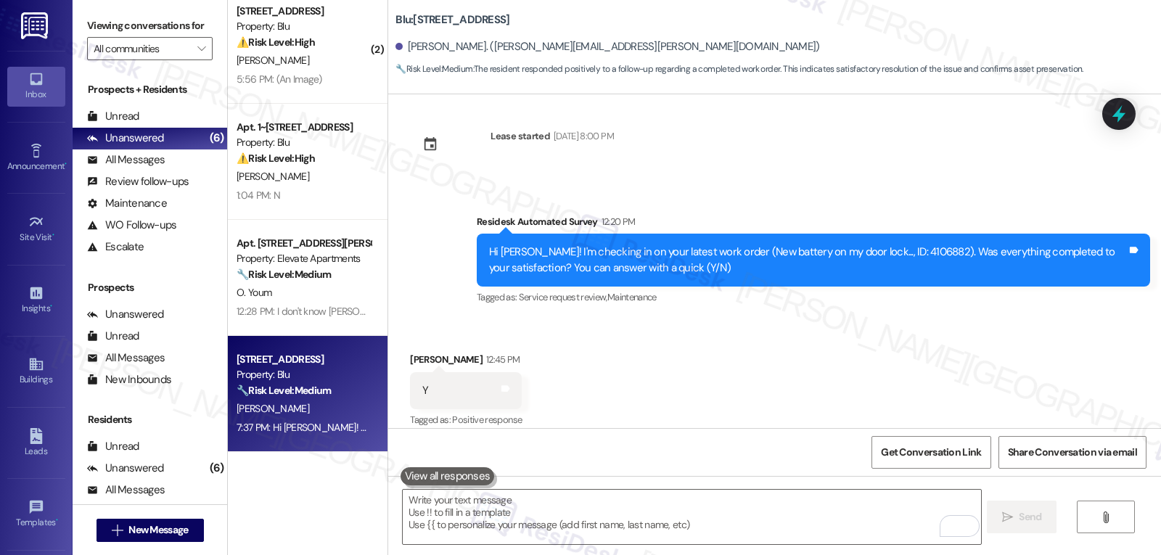
scroll to position [3203, 0]
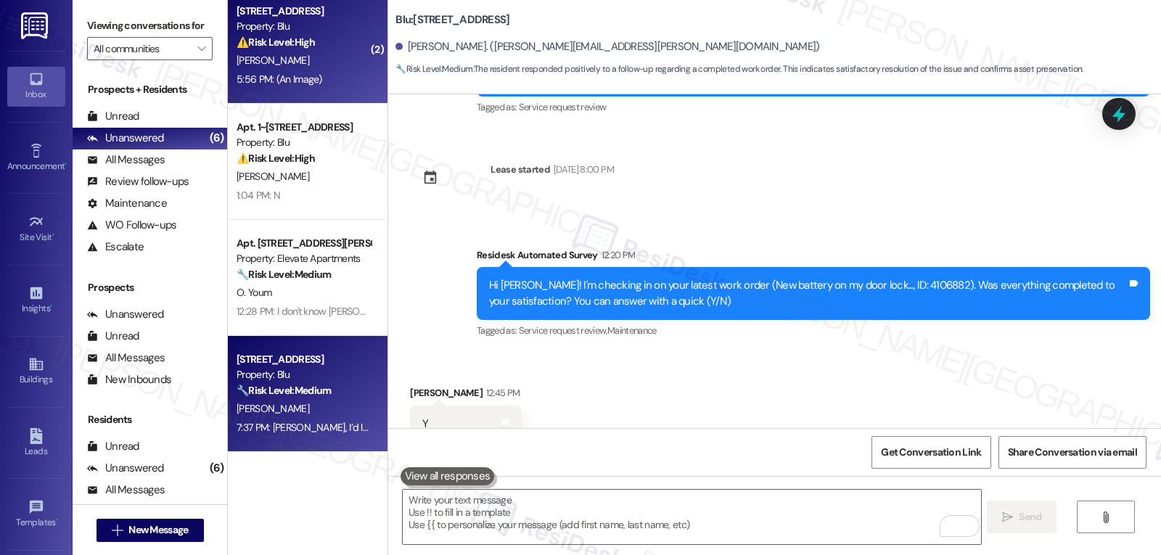
click at [285, 61] on div "[PERSON_NAME]" at bounding box center [303, 61] width 137 height 18
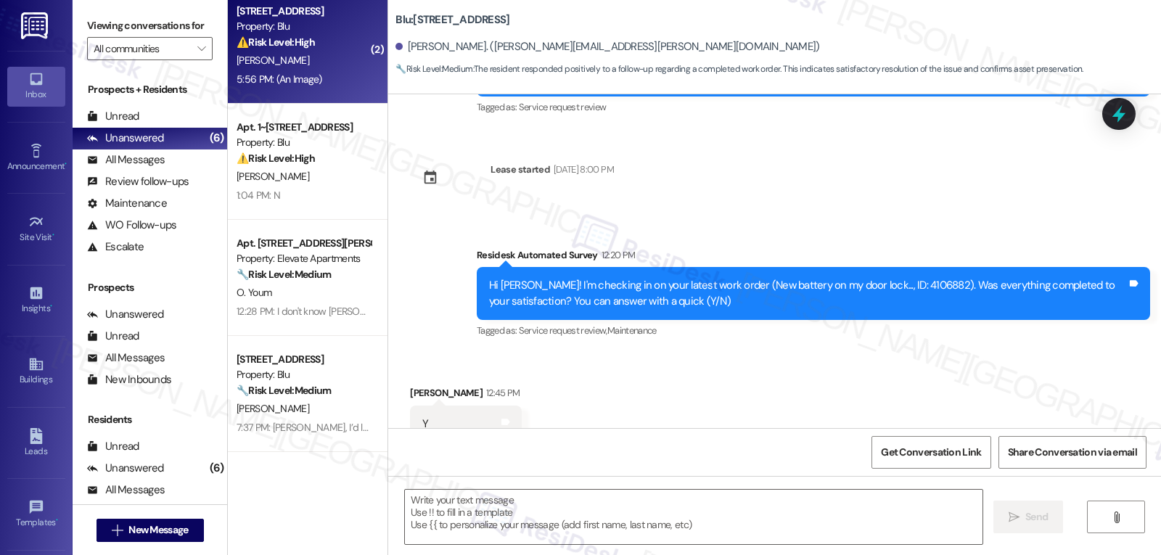
type textarea "Fetching suggested responses. Please feel free to read through the conversation…"
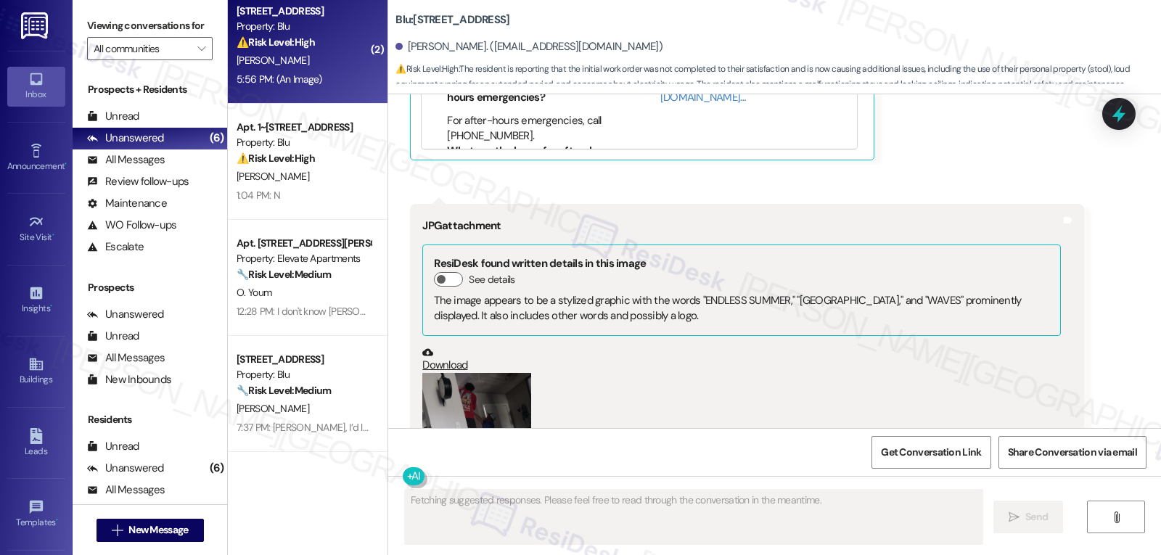
scroll to position [4813, 0]
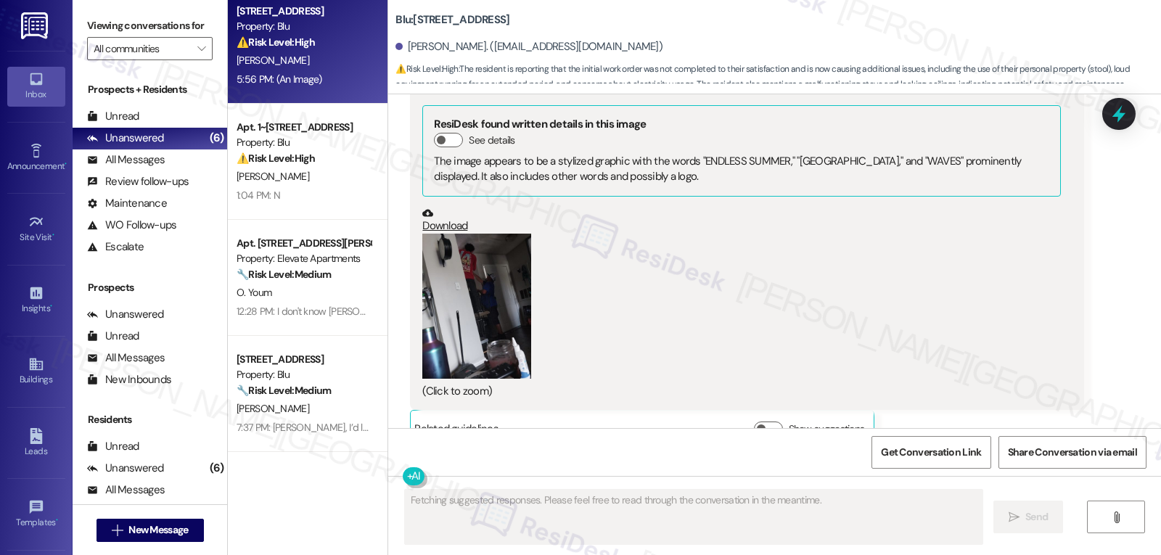
click at [467, 284] on button "Zoom image" at bounding box center [476, 306] width 109 height 145
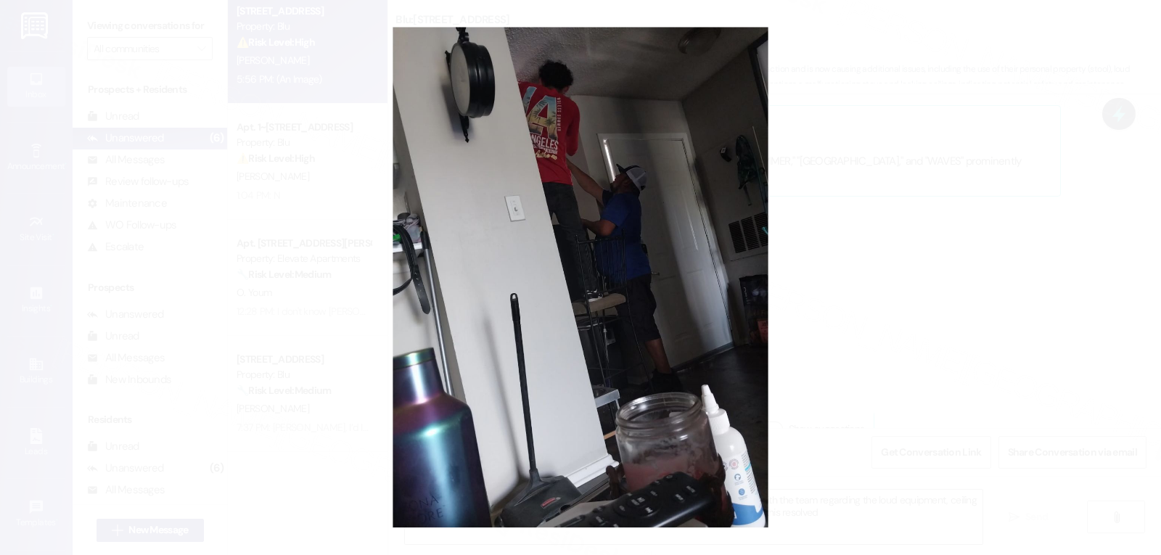
type textarea "Hi {{first_name}}, I understand your frustration with the ongoing issues. I'll …"
click at [980, 213] on button "Unzoom image" at bounding box center [580, 277] width 1161 height 555
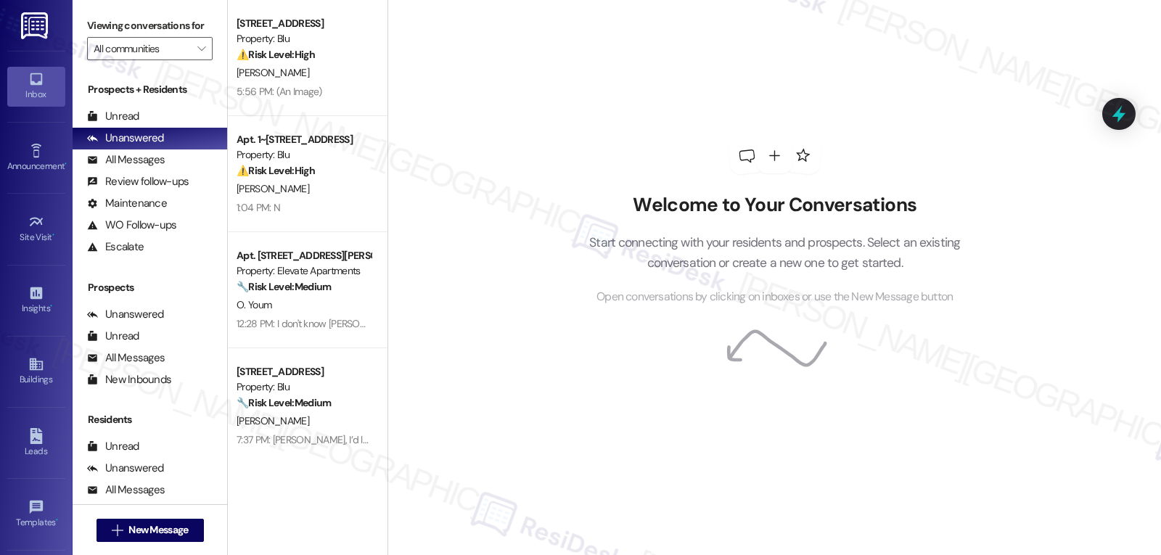
click at [501, 142] on div "Welcome to Your Conversations Start connecting with your residents and prospect…" at bounding box center [775, 277] width 774 height 555
